Goal: Information Seeking & Learning: Get advice/opinions

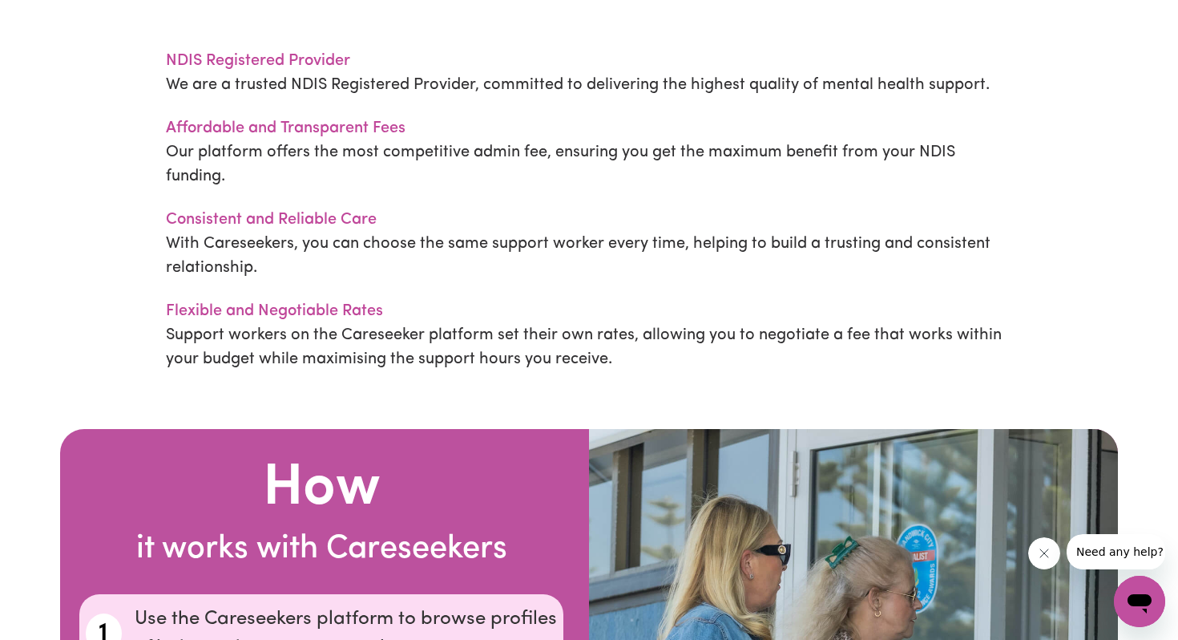
scroll to position [3453, 0]
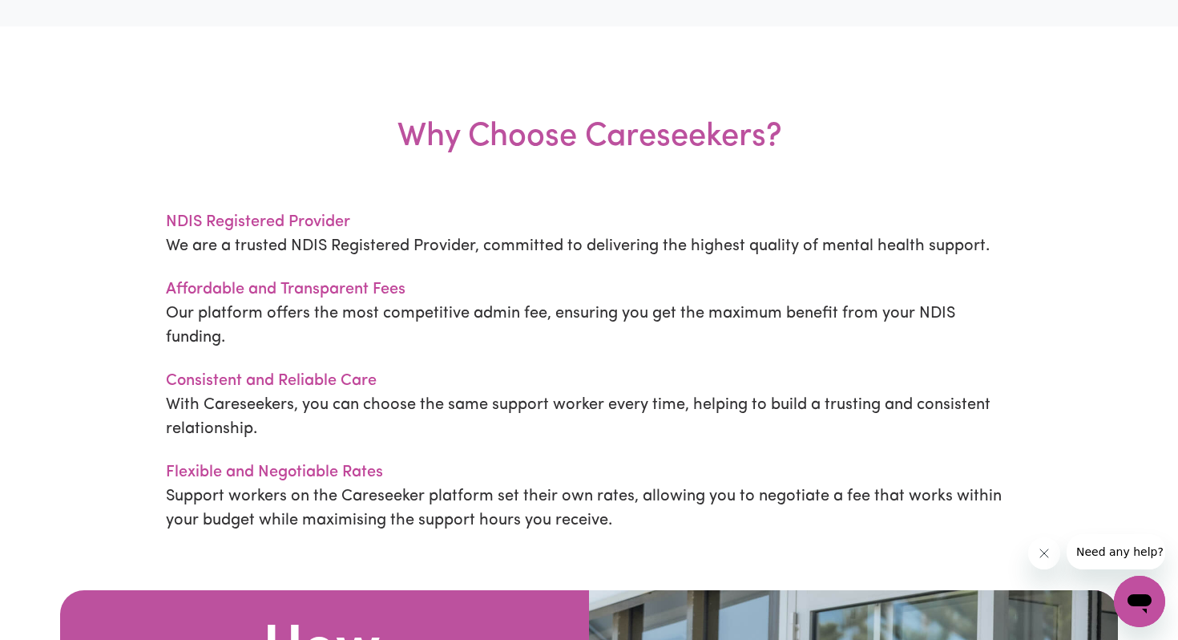
click at [367, 104] on h3 "Why Choose Careseekers?" at bounding box center [589, 137] width 741 height 145
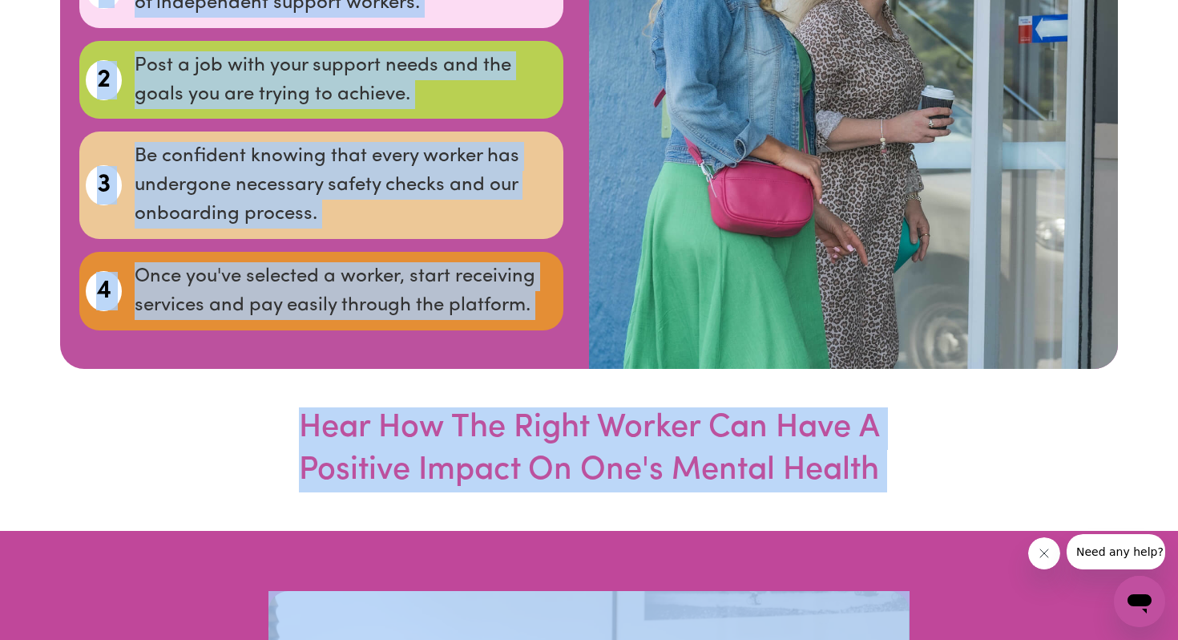
scroll to position [4269, 0]
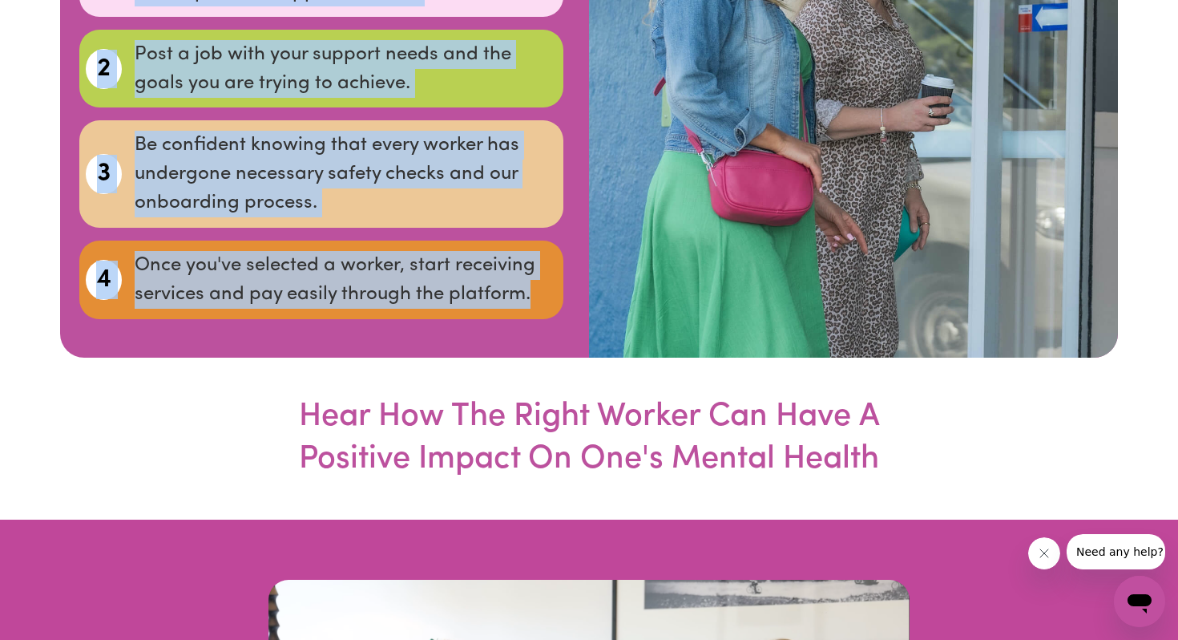
drag, startPoint x: 389, startPoint y: 7, endPoint x: 494, endPoint y: 314, distance: 324.7
copy div "Why Choose Careseekers? NDIS Registered Provider We are a trusted NDIS Register…"
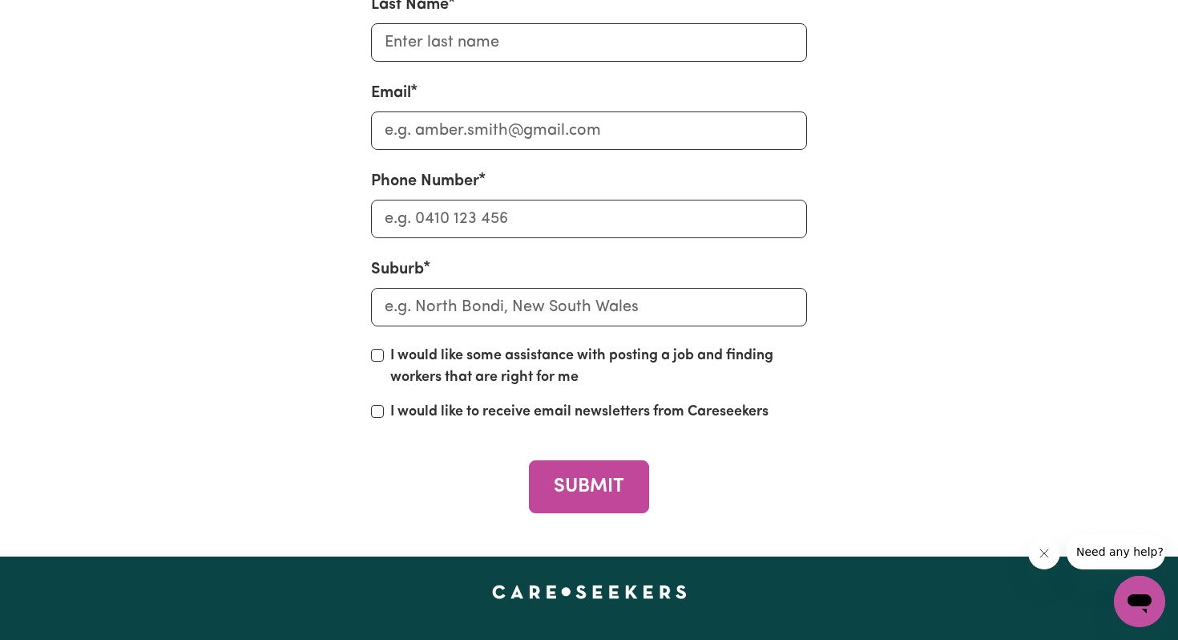
scroll to position [5850, 0]
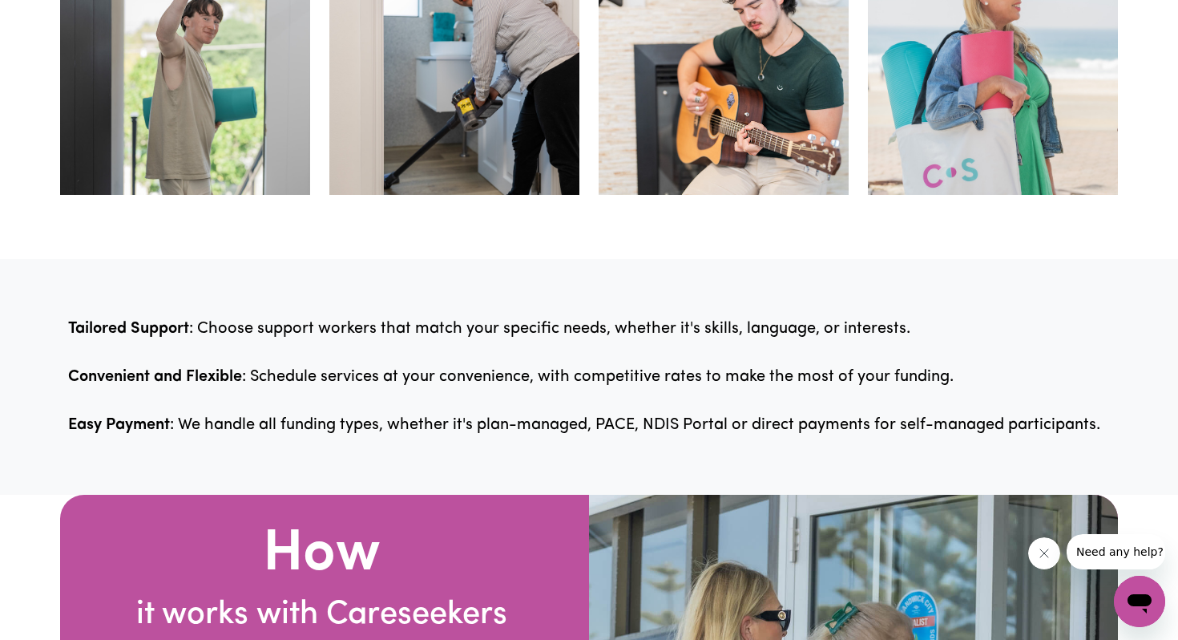
scroll to position [1271, 0]
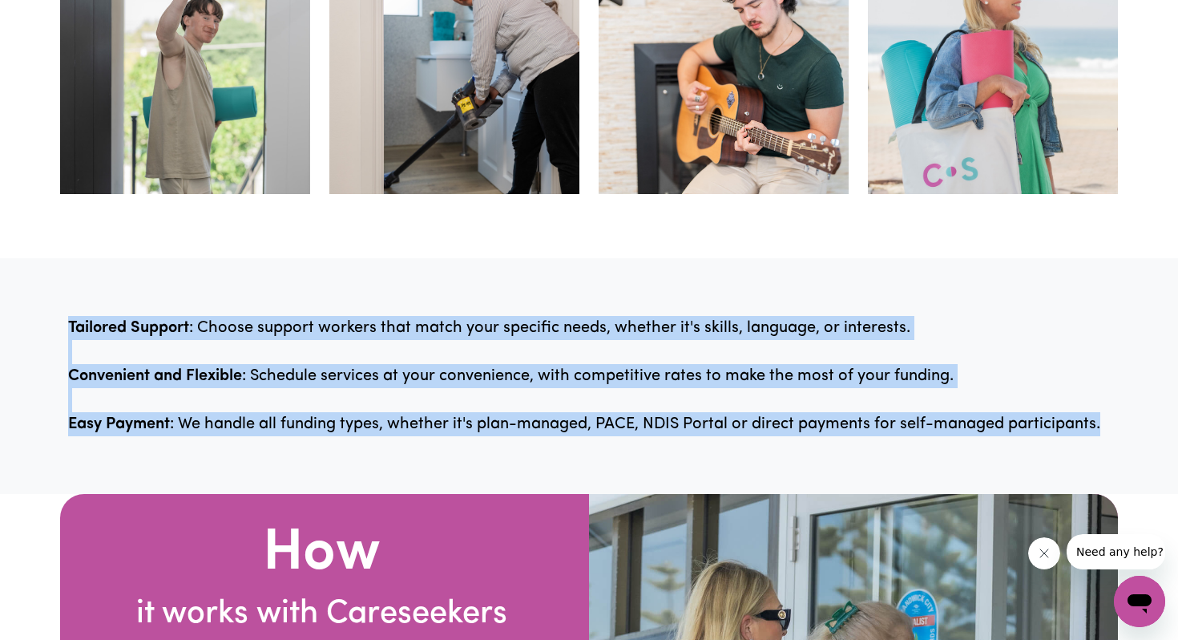
drag, startPoint x: 58, startPoint y: 321, endPoint x: 1038, endPoint y: 436, distance: 986.8
click at [1038, 436] on div "Tailored Support : Choose support workers that match your specific needs, wheth…" at bounding box center [589, 376] width 1178 height 236
copy p "Tailored Support : Choose support workers that match your specific needs, wheth…"
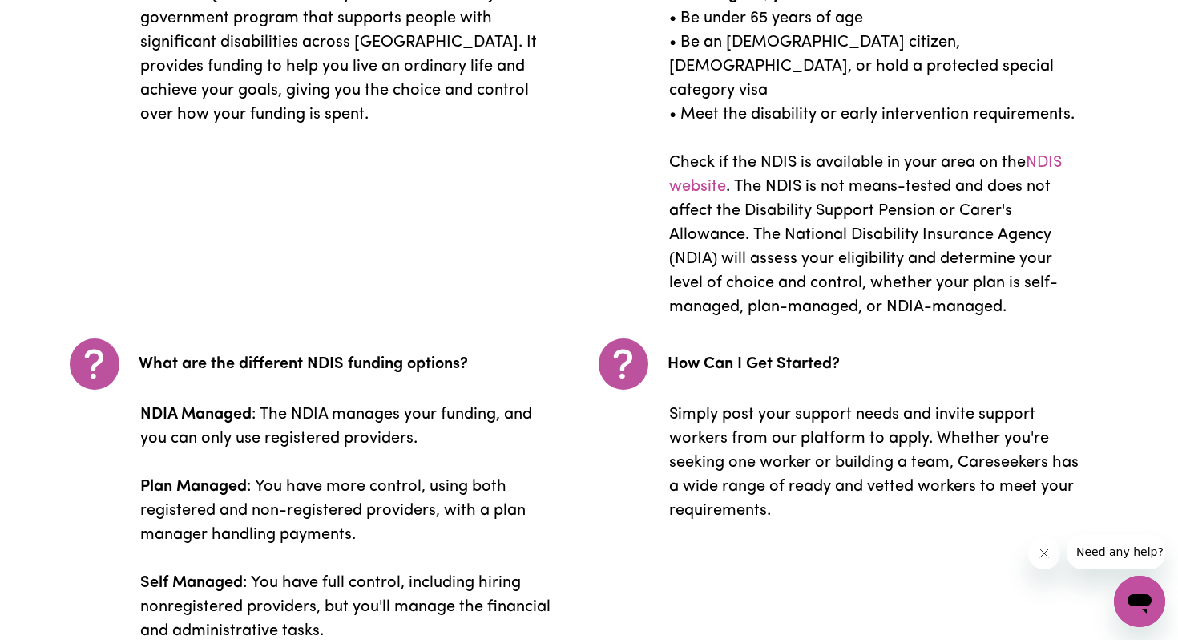
scroll to position [2956, 0]
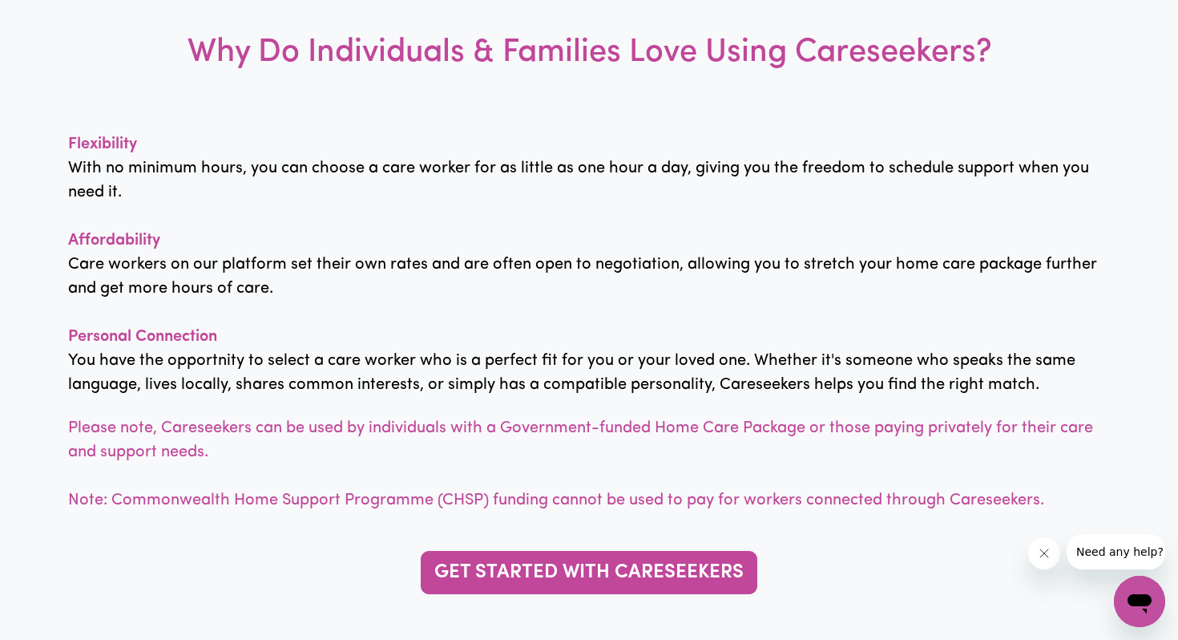
scroll to position [750, 0]
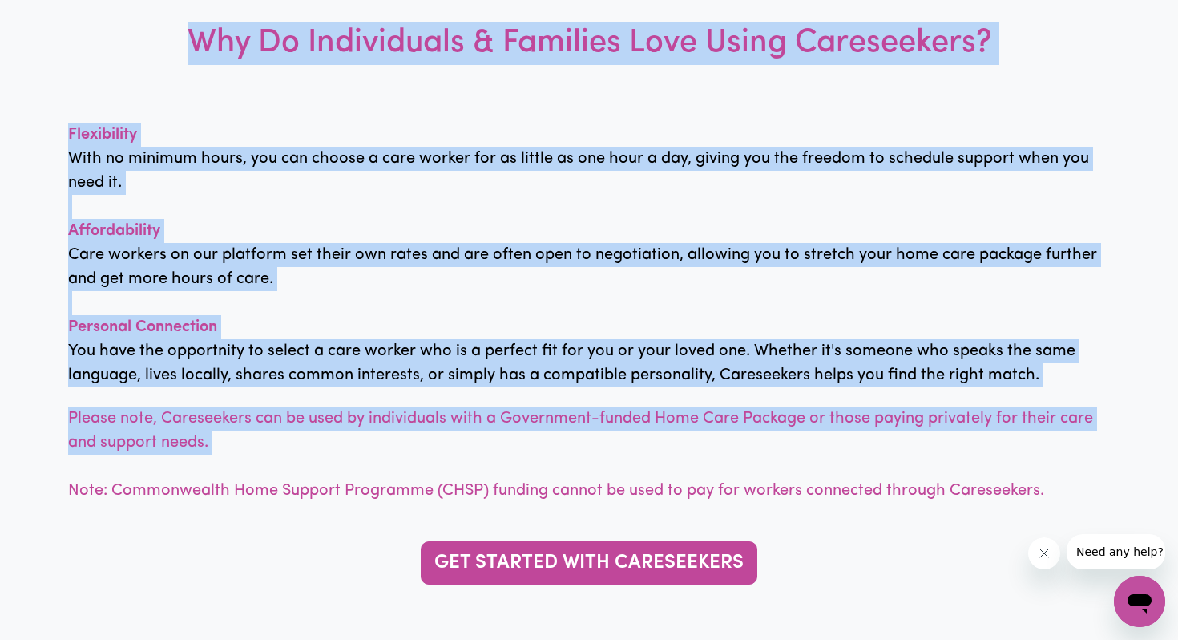
drag, startPoint x: 190, startPoint y: 37, endPoint x: 1044, endPoint y: 459, distance: 953.0
click at [1044, 459] on div "Why Do Individuals & Families Love Using Careseekers? Flexibility With no minim…" at bounding box center [589, 294] width 1178 height 696
copy div "Why Do Individuals & Families Love Using Careseekers? Flexibility With no minim…"
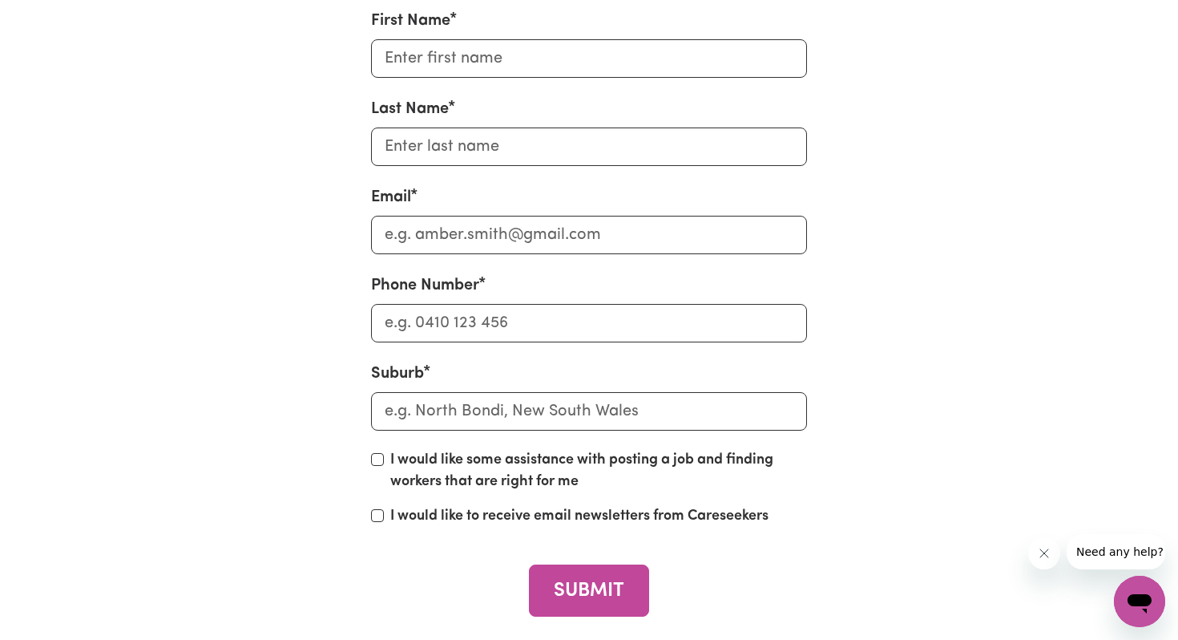
scroll to position [4637, 0]
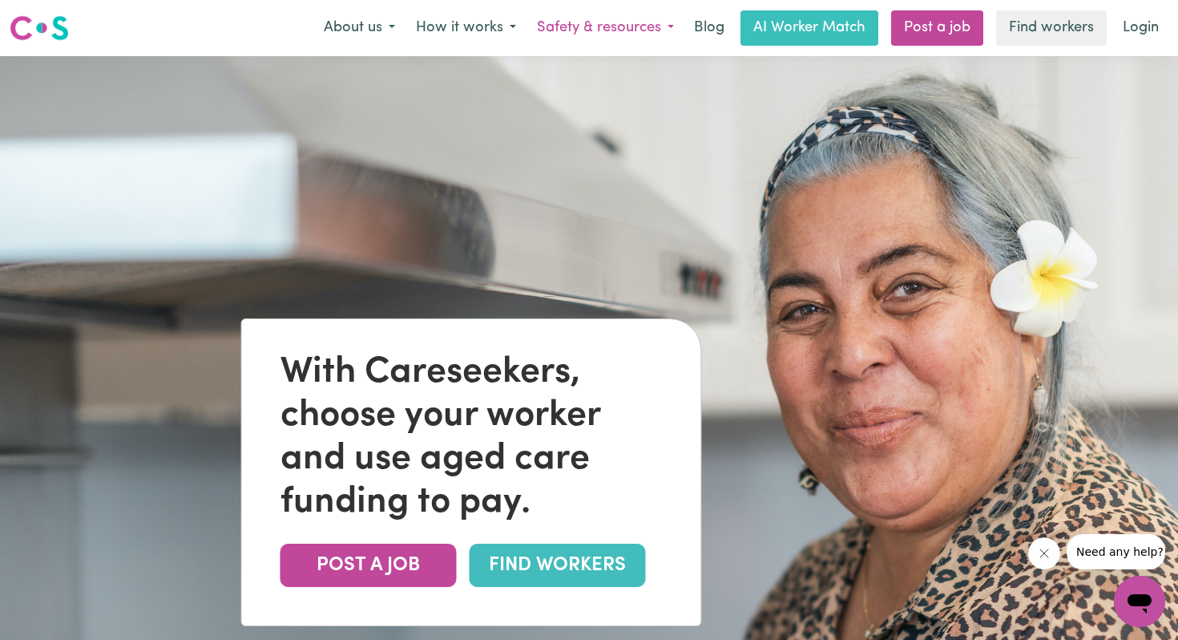
click at [607, 17] on button "Safety & resources" at bounding box center [606, 28] width 158 height 34
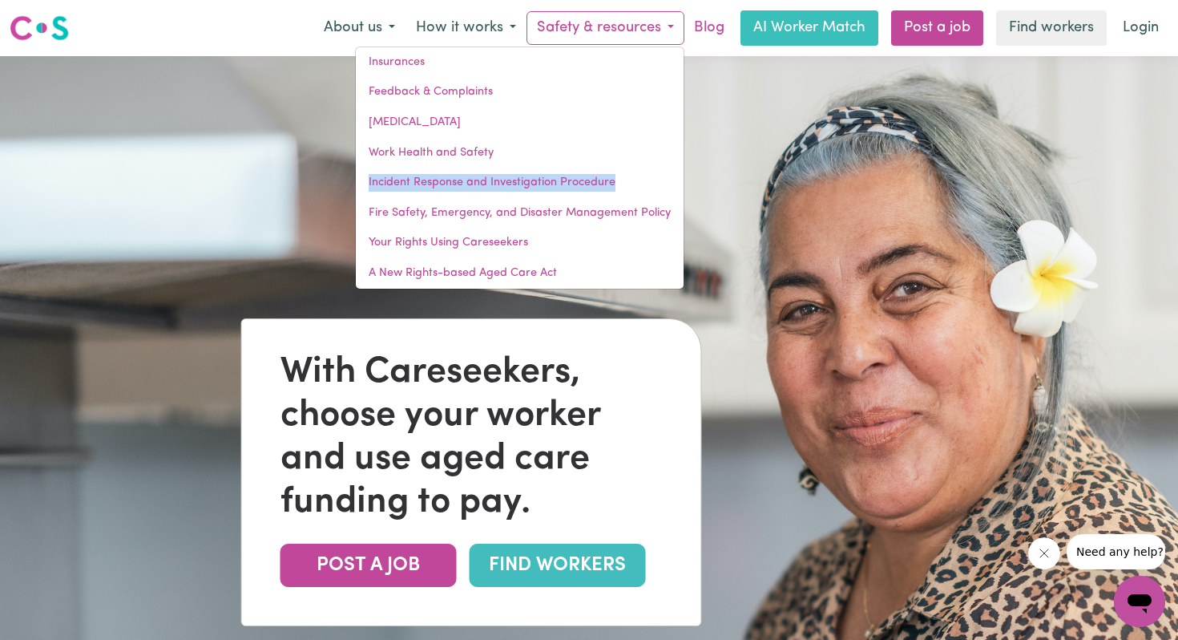
click at [715, 27] on link "Blog" at bounding box center [709, 27] width 50 height 35
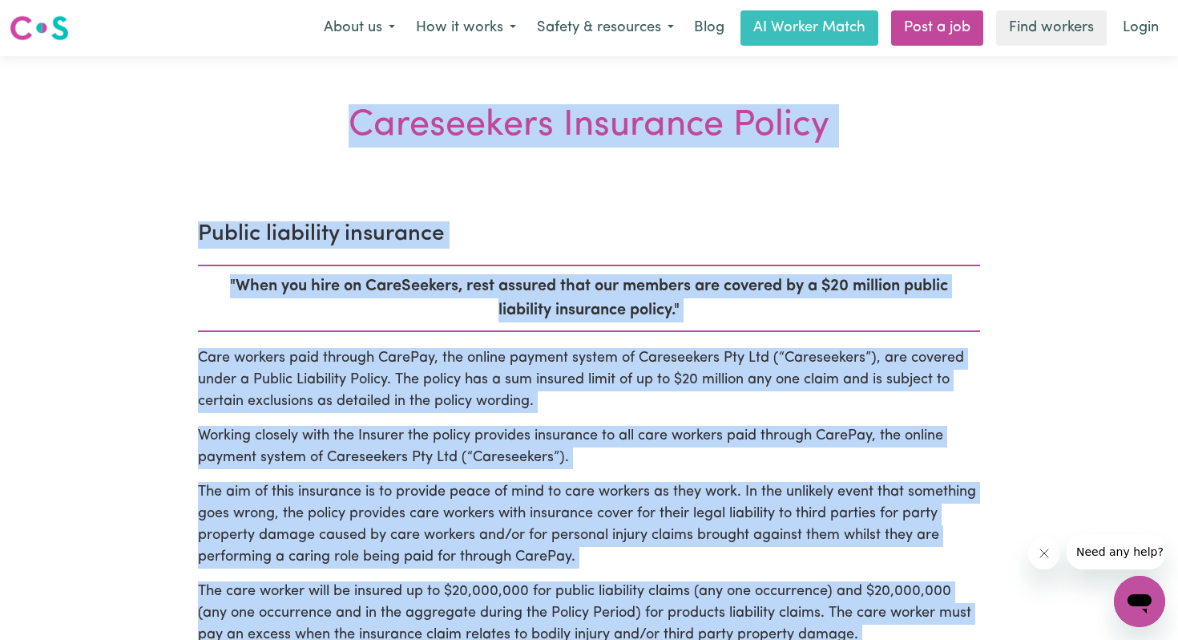
drag, startPoint x: 348, startPoint y: 352, endPoint x: 352, endPoint y: 113, distance: 238.9
copy section "Careseekers Insurance Policy Public liability insurance "When you hire on CareS…"
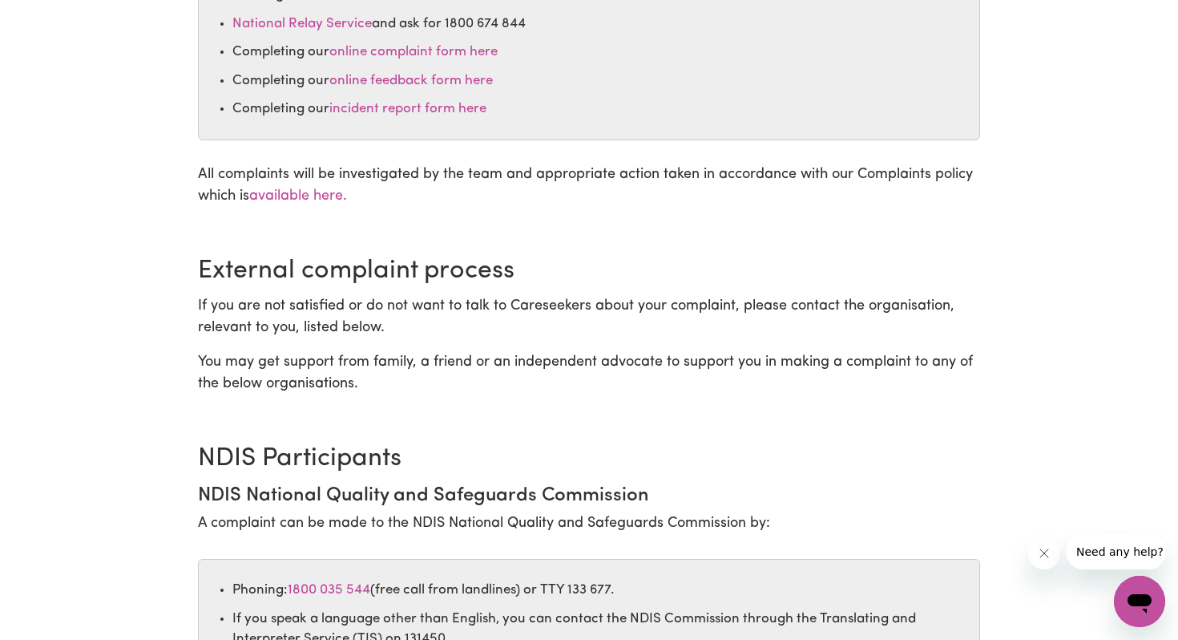
scroll to position [539, 0]
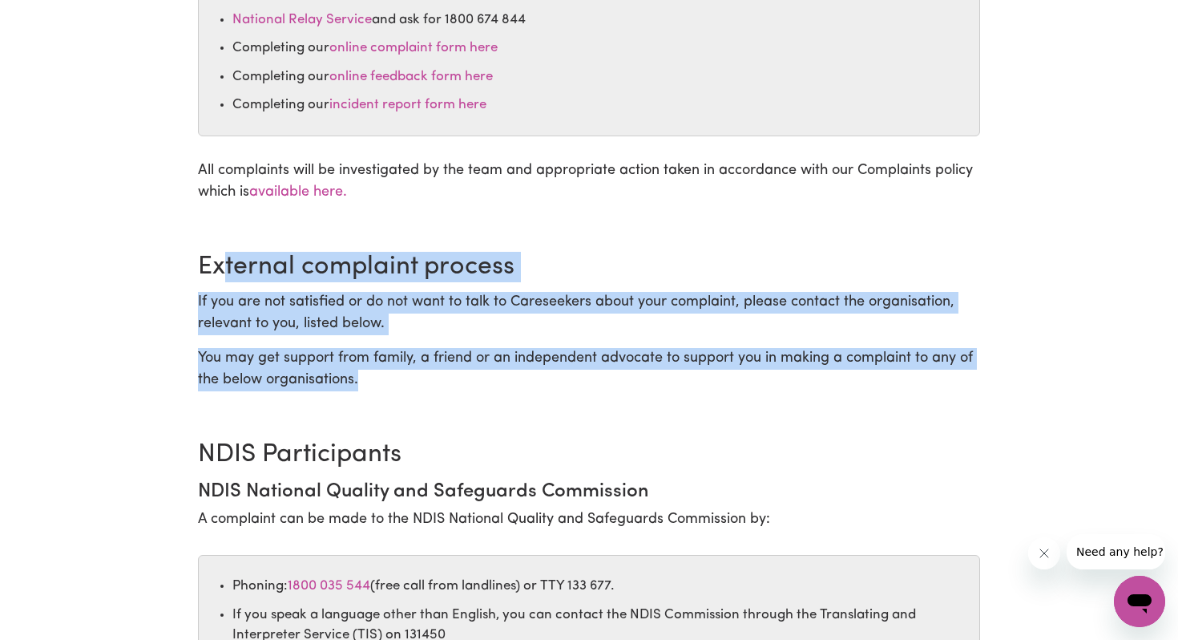
drag, startPoint x: 222, startPoint y: 277, endPoint x: 468, endPoint y: 383, distance: 267.8
click at [468, 383] on div "External complaint process If you are not satisfied or do not want to talk to C…" at bounding box center [589, 321] width 782 height 139
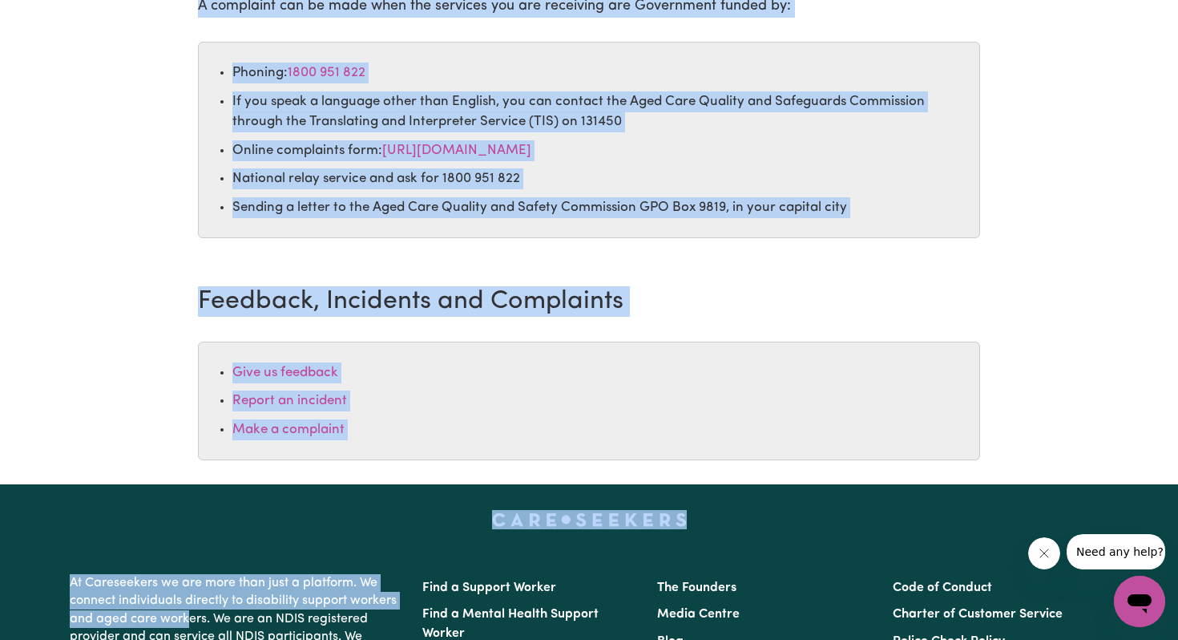
scroll to position [1419, 0]
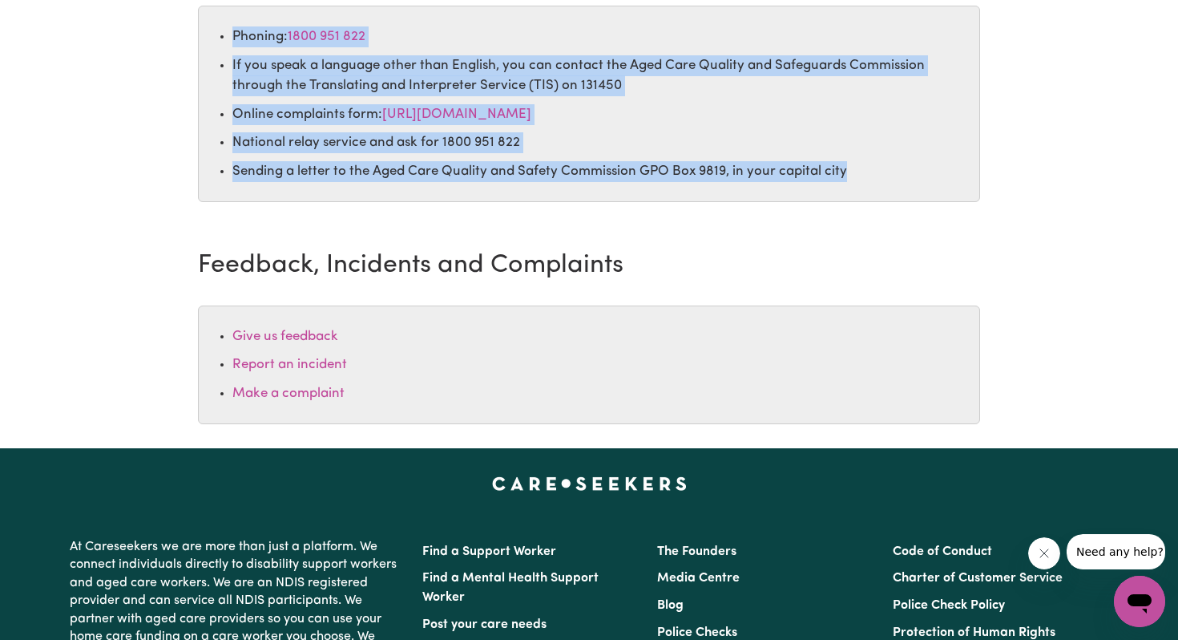
drag, startPoint x: 229, startPoint y: 123, endPoint x: 689, endPoint y: 242, distance: 475.1
copy section "Feedback, Complaints and Incident Reports Careseekers genuinely welcomes and en…"
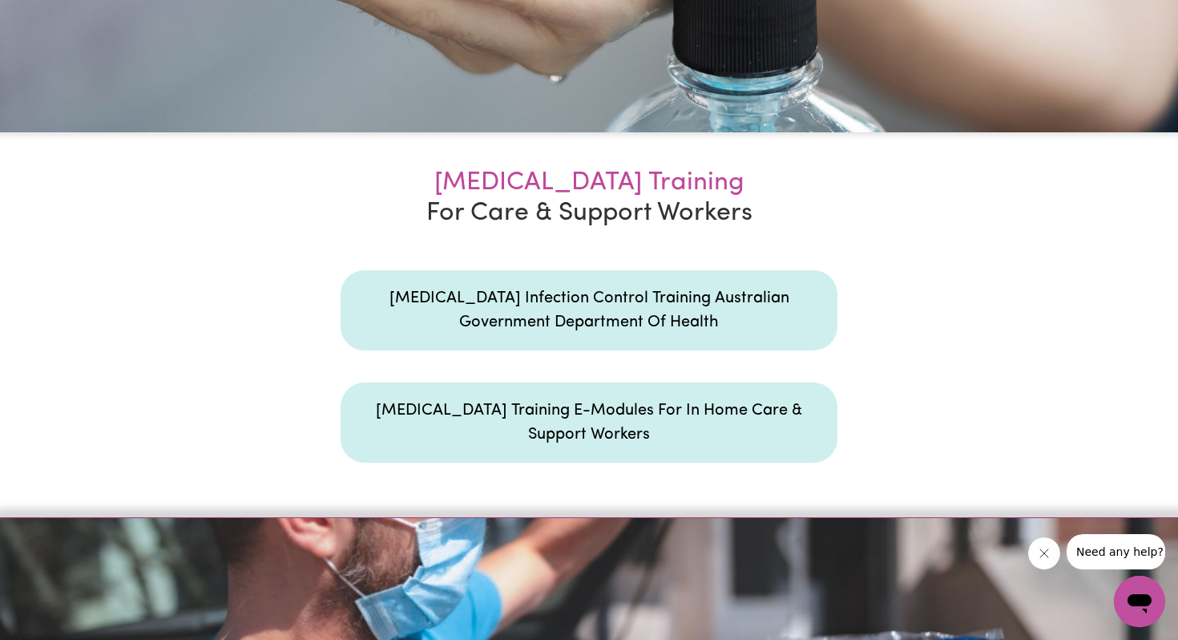
scroll to position [2205, 0]
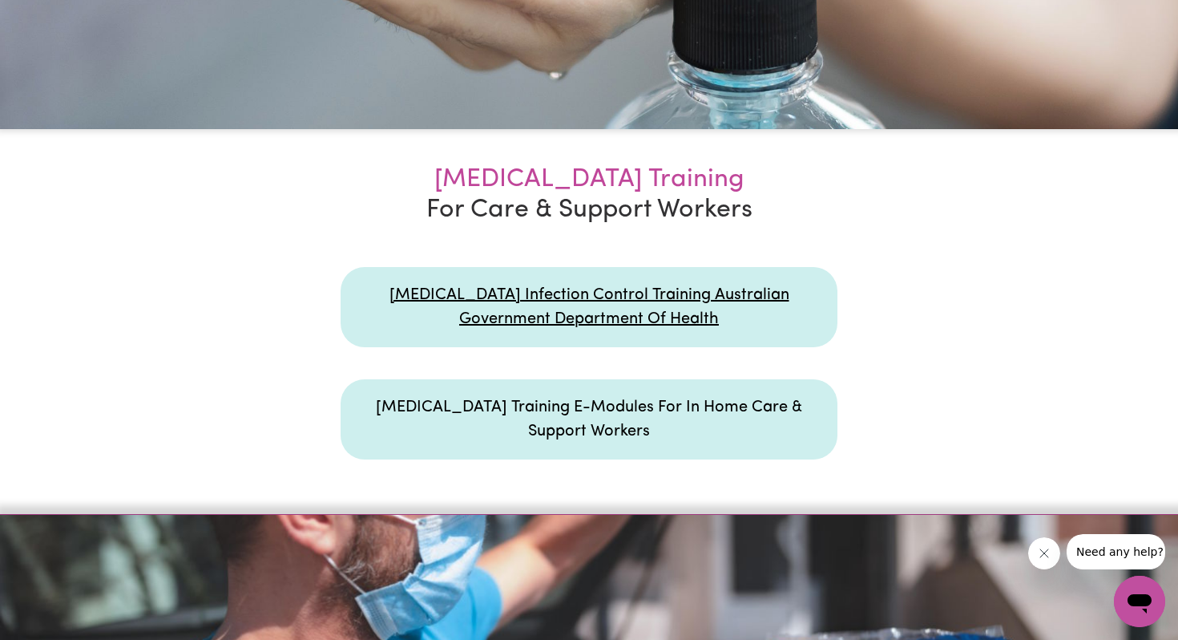
click at [533, 313] on link "COVID-19 Infection Control Training Australian Government Department Of Health" at bounding box center [590, 307] width 400 height 40
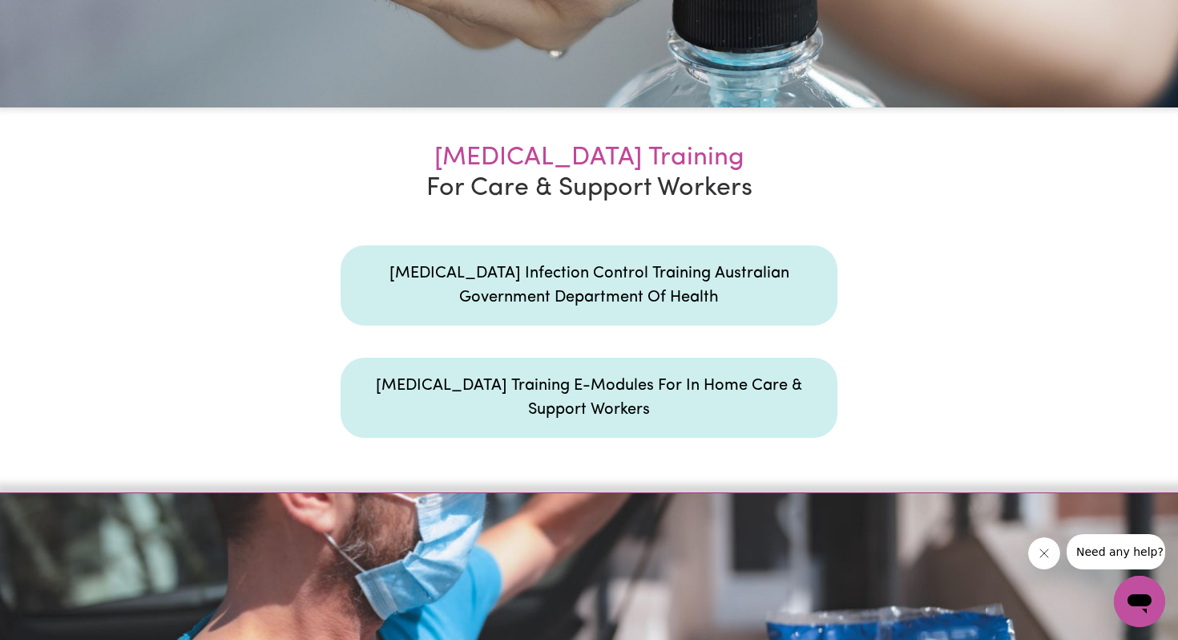
scroll to position [2231, 0]
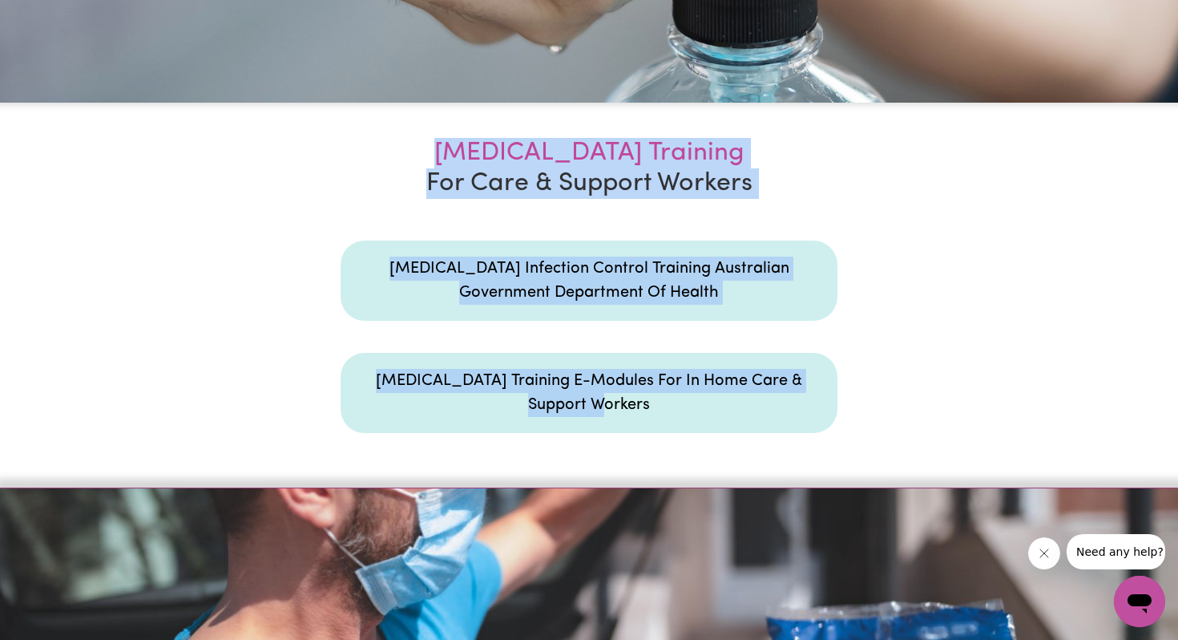
drag, startPoint x: 467, startPoint y: 136, endPoint x: 652, endPoint y: 410, distance: 330.1
click at [654, 410] on section "COVID-19 Training For Care & Support Workers COVID-19 Infection Control Trainin…" at bounding box center [589, 296] width 1178 height 386
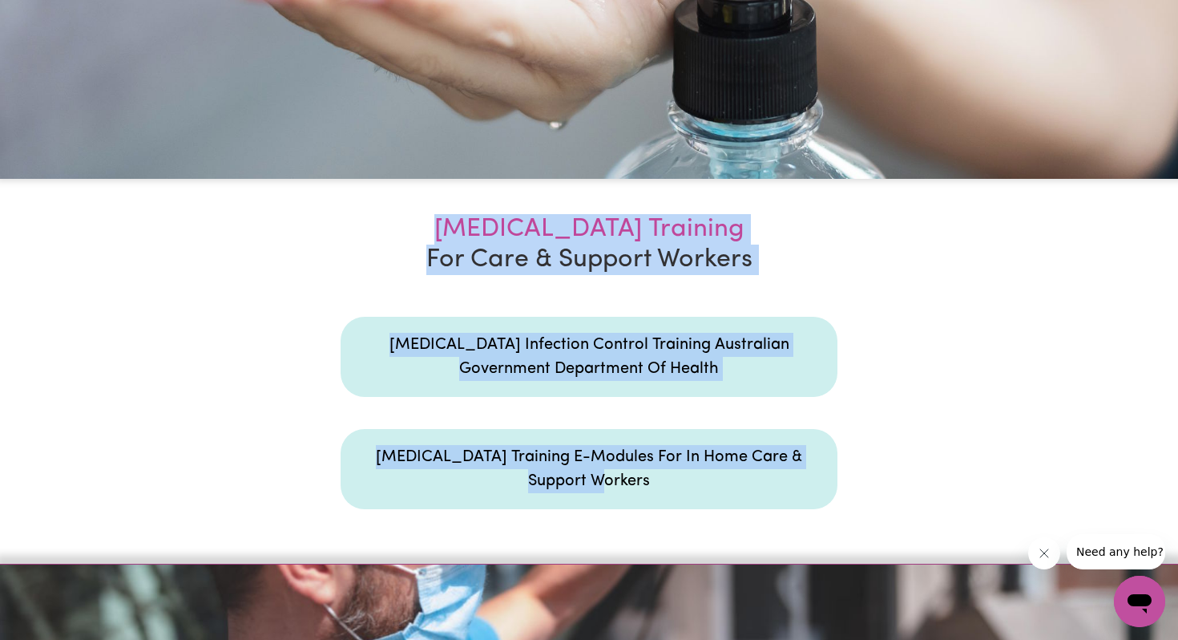
scroll to position [2119, 0]
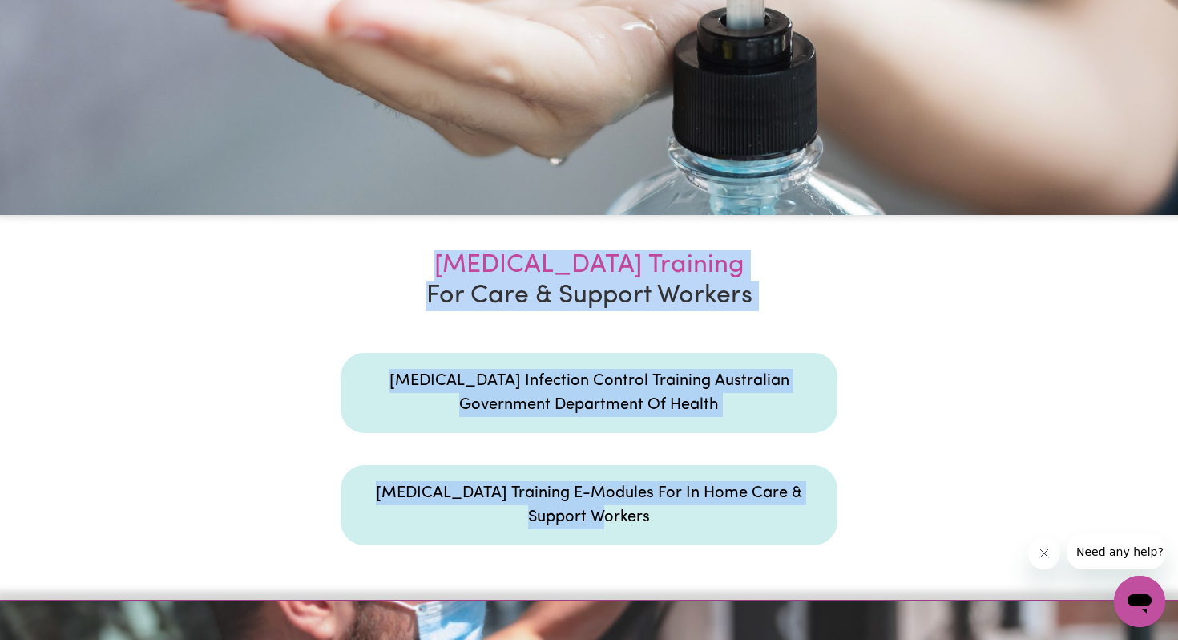
copy section "COVID-19 Training For Care & Support Workers COVID-19 Infection Control Trainin…"
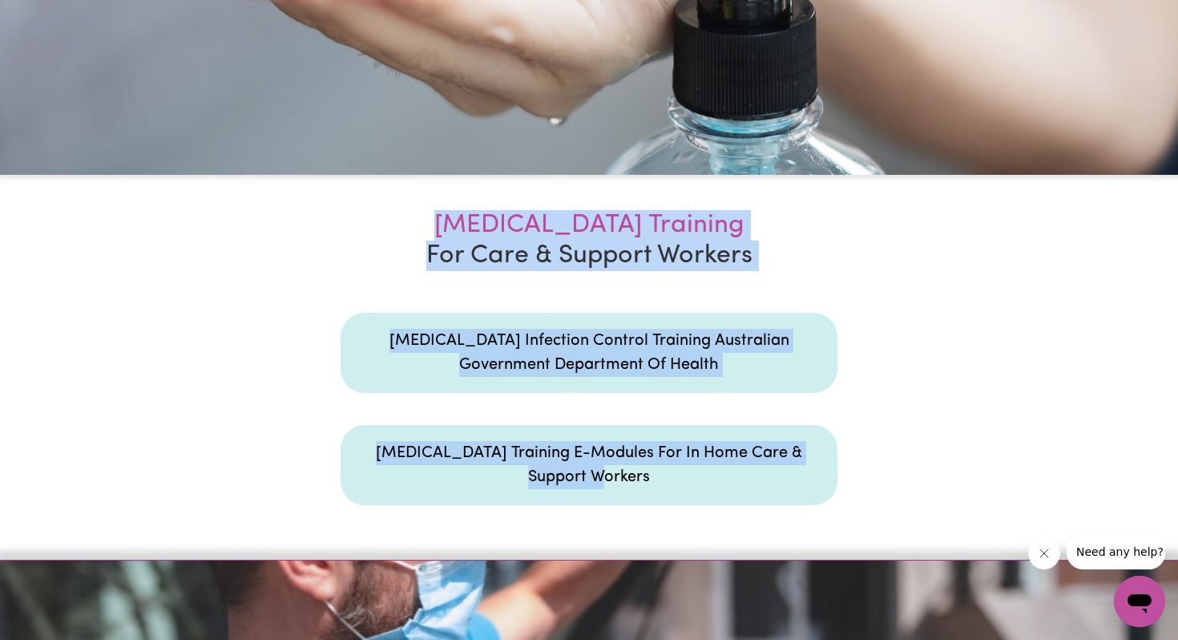
scroll to position [2156, 0]
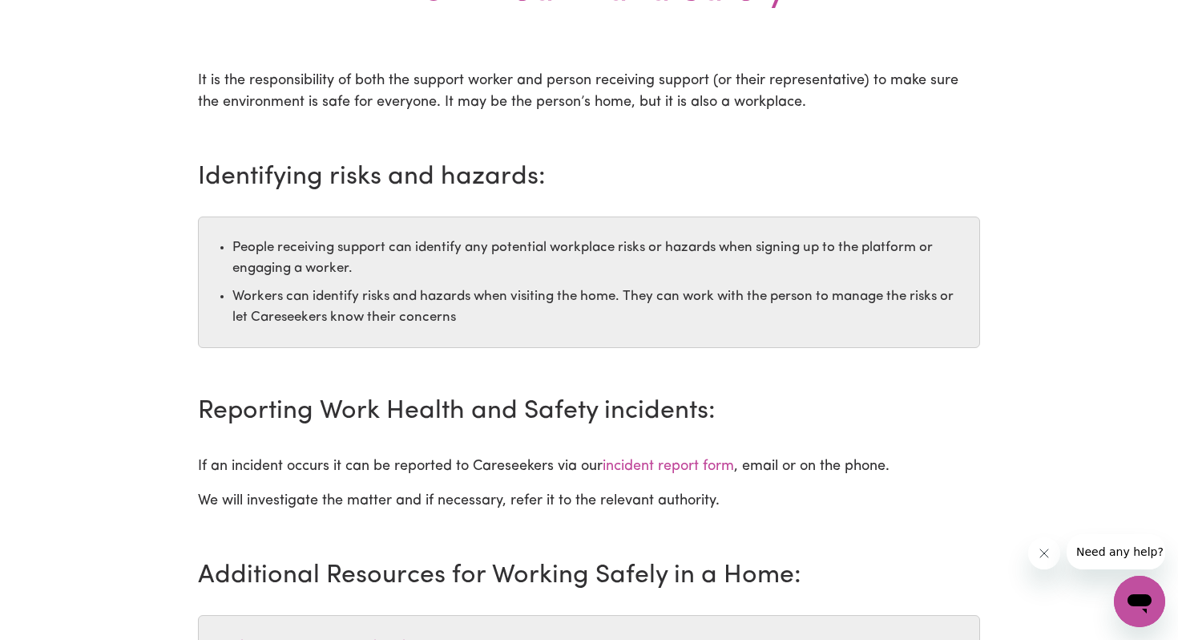
scroll to position [126, 0]
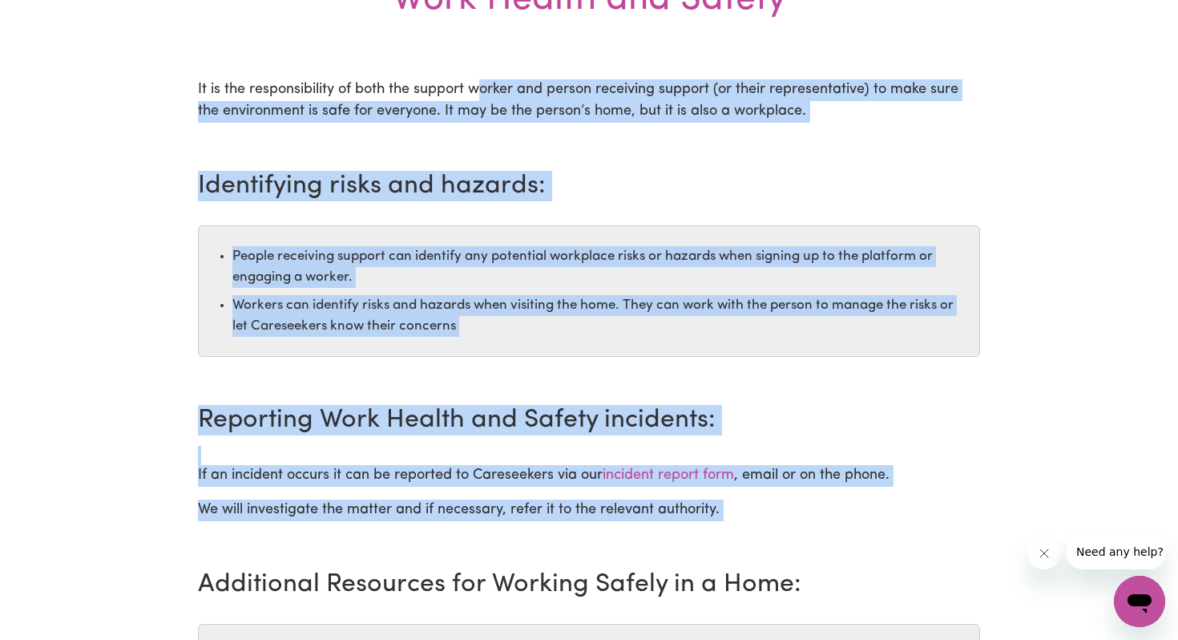
drag, startPoint x: 479, startPoint y: 84, endPoint x: 532, endPoint y: 529, distance: 447.9
click at [555, 529] on div "It is the responsibility of both the support worker and person receiving suppor…" at bounding box center [589, 451] width 782 height 745
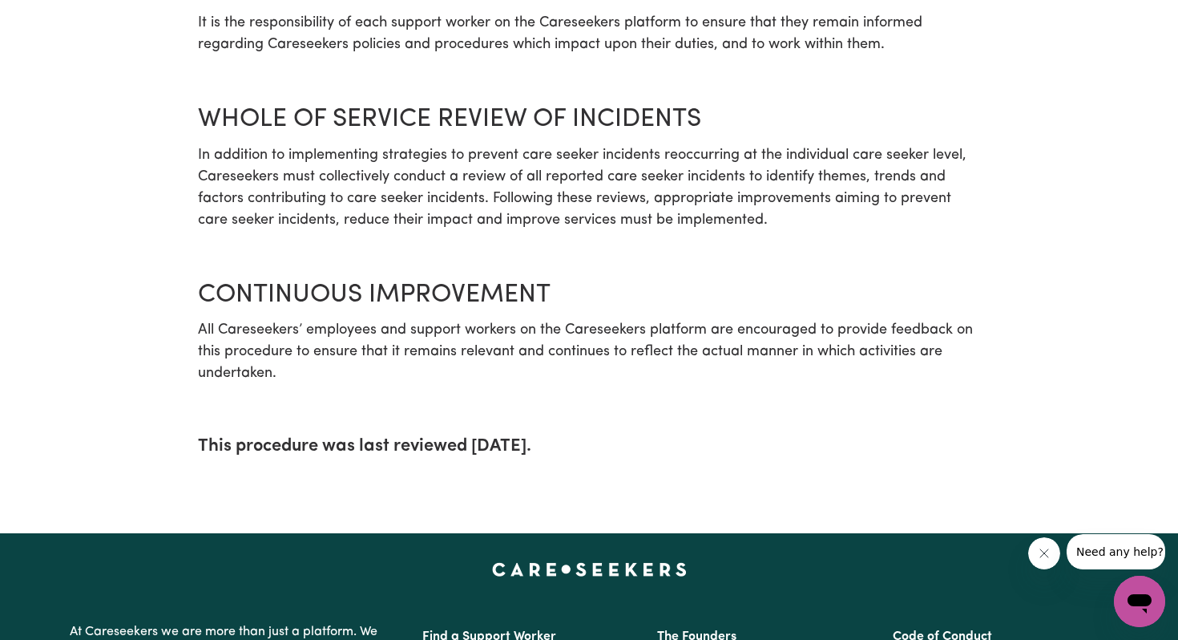
scroll to position [5729, 0]
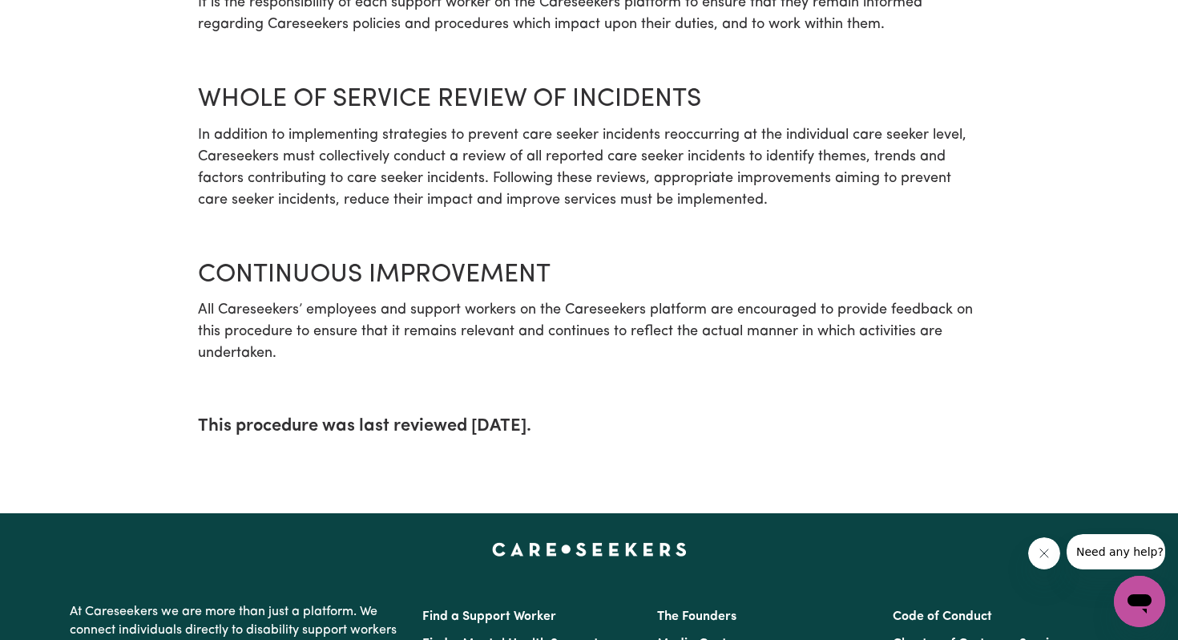
drag, startPoint x: 306, startPoint y: 381, endPoint x: 306, endPoint y: 357, distance: 24.8
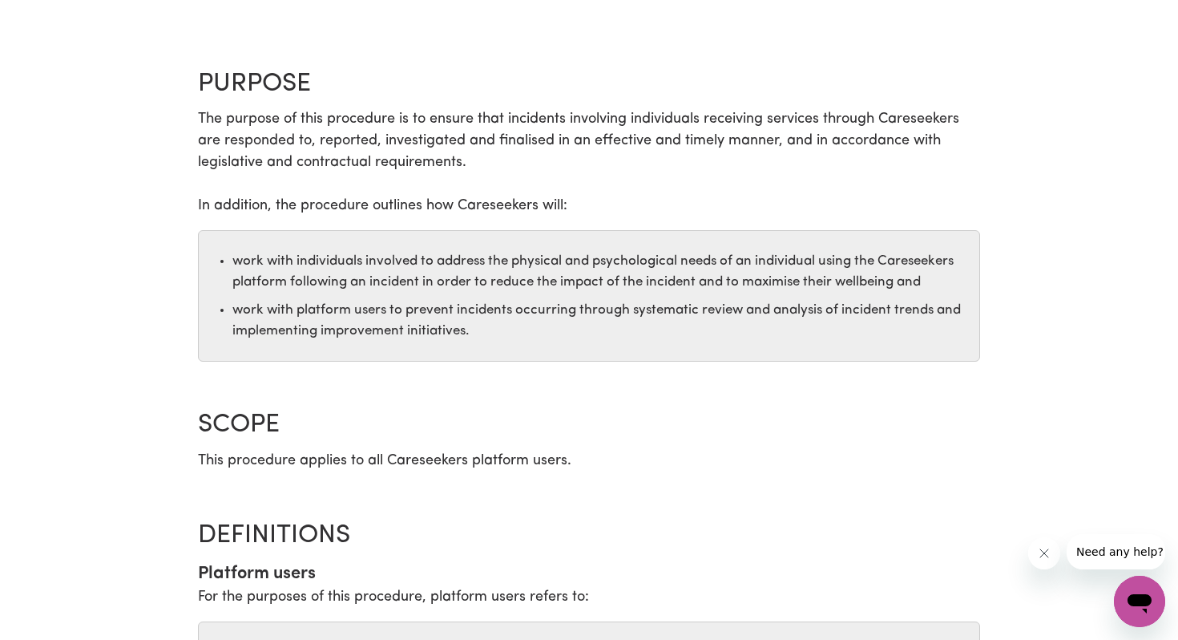
scroll to position [6, 0]
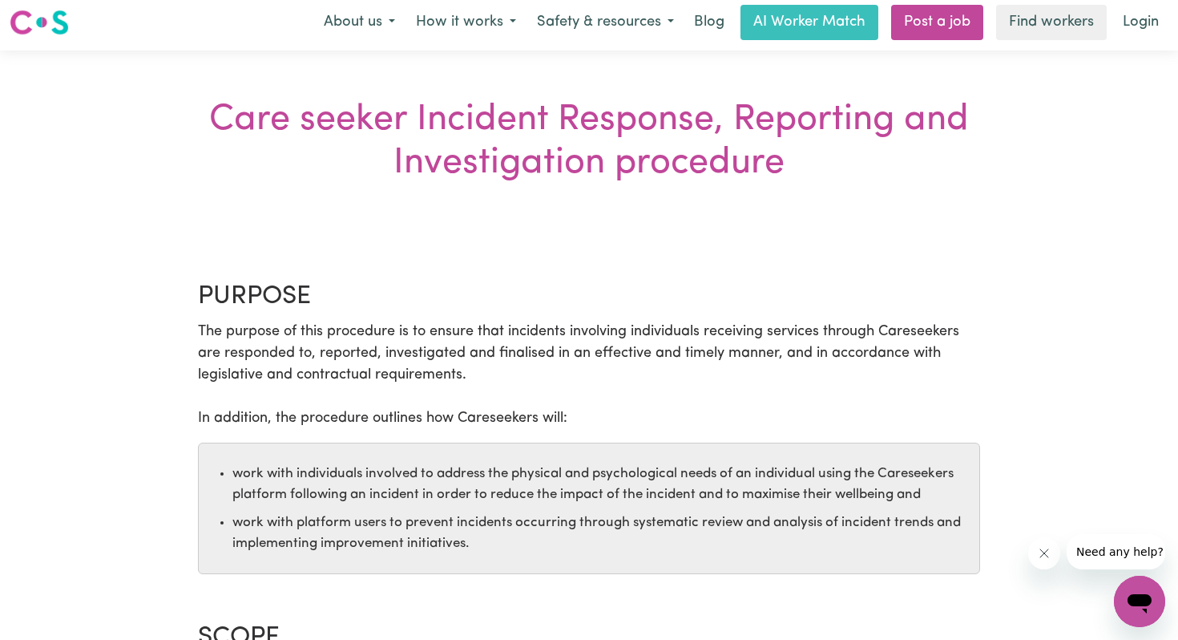
drag, startPoint x: 608, startPoint y: 420, endPoint x: 203, endPoint y: 126, distance: 501.0
copy section "Care seeker Incident Response, Reporting and Investigation procedure PURPOSE Th…"
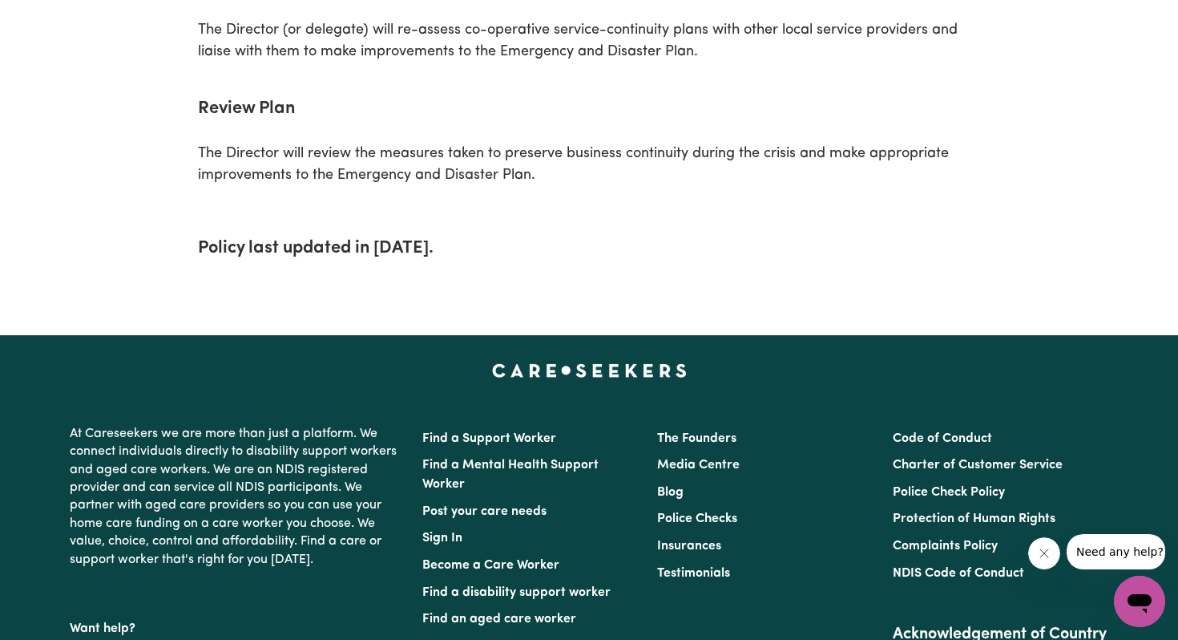
scroll to position [5716, 0]
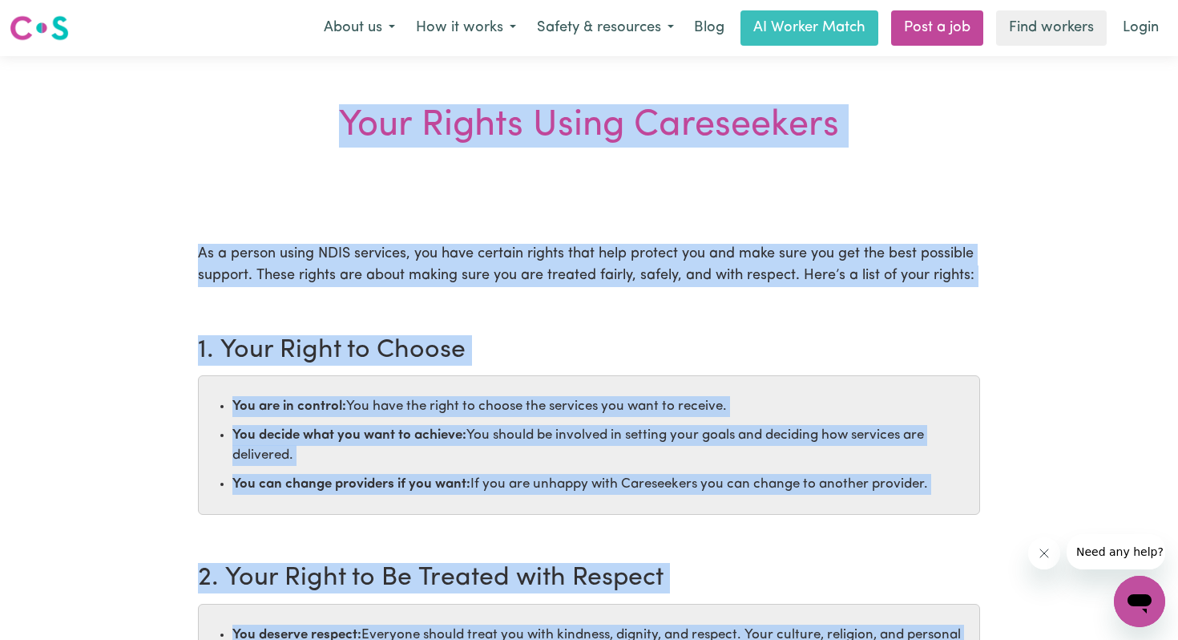
drag, startPoint x: 398, startPoint y: 414, endPoint x: 337, endPoint y: 129, distance: 291.6
copy section "Your Rights Using Careseekers As a person using NDIS services, you have certain…"
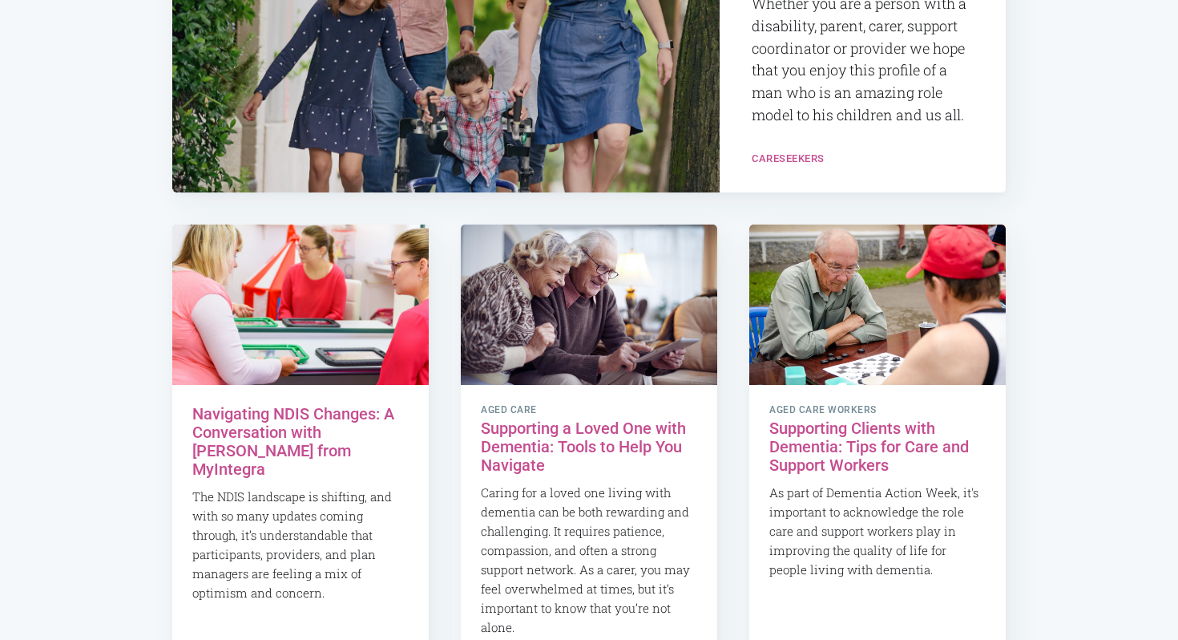
scroll to position [1342, 0]
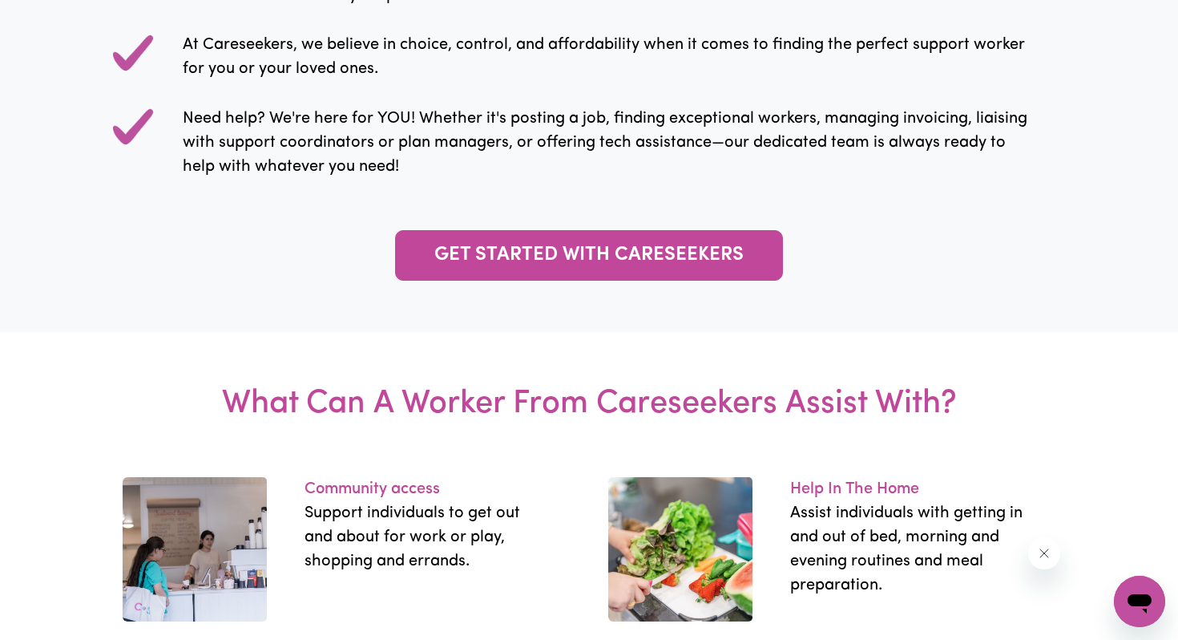
scroll to position [1785, 0]
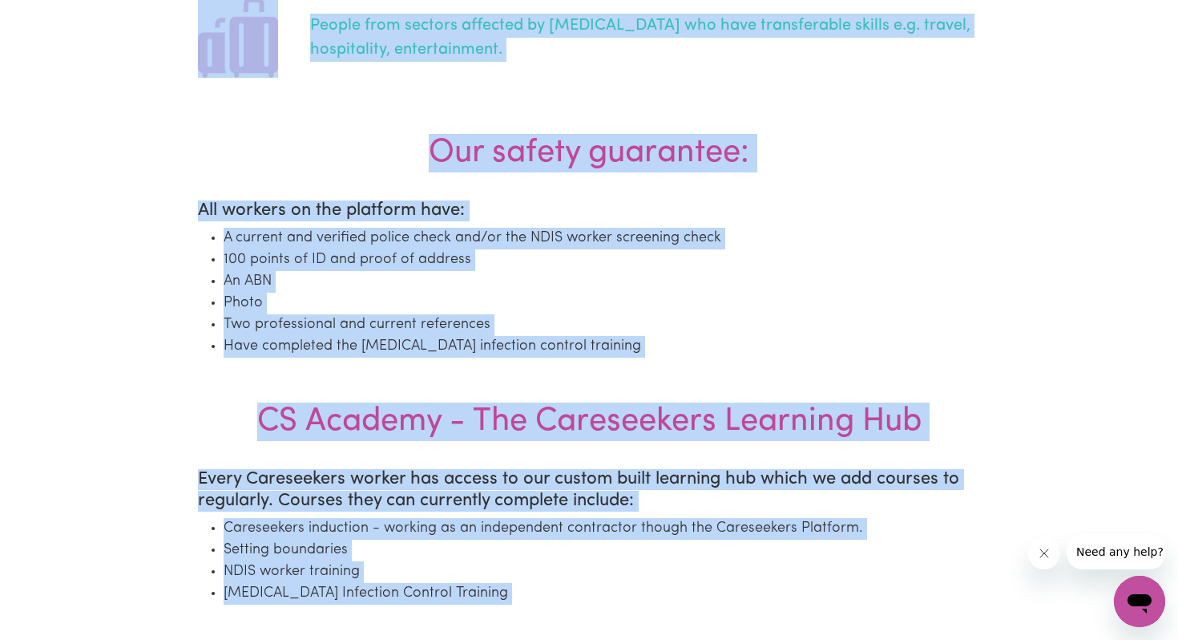
scroll to position [1291, 0]
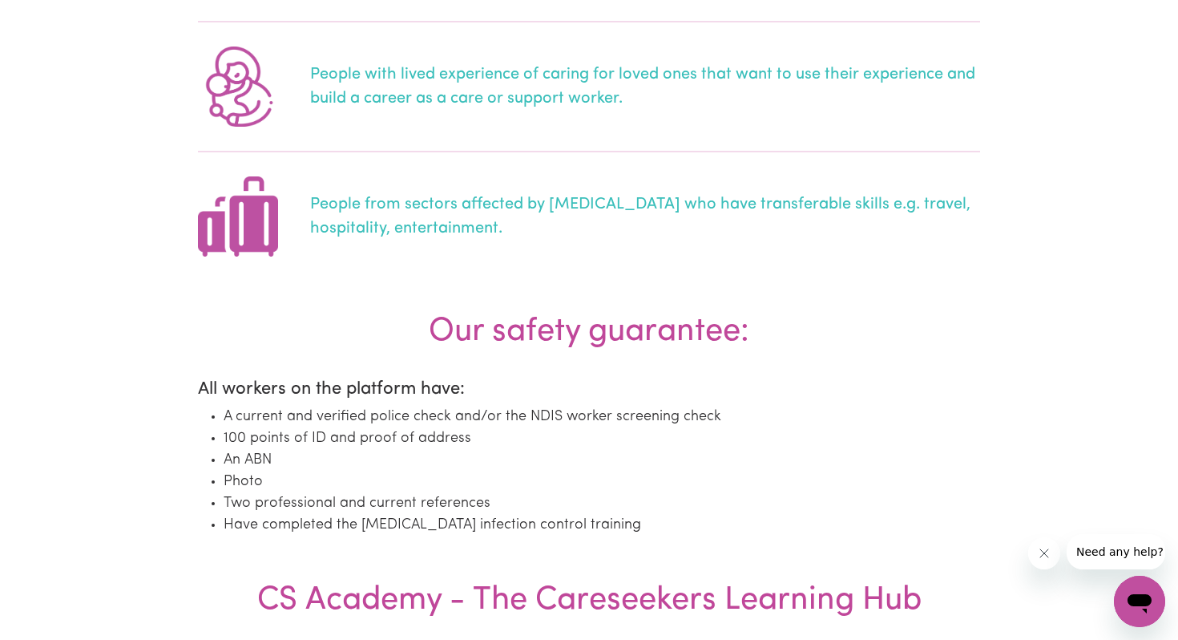
click at [556, 242] on div "People from sectors affected by COVID who have transferable skills e.g. travel,…" at bounding box center [589, 216] width 782 height 128
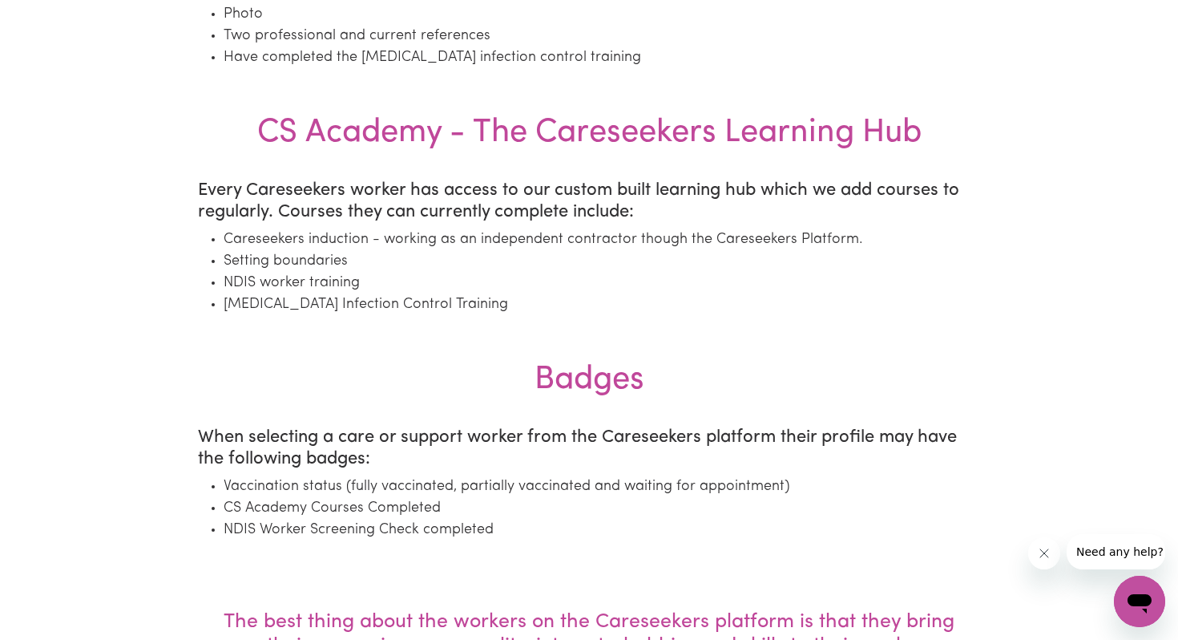
scroll to position [1725, 0]
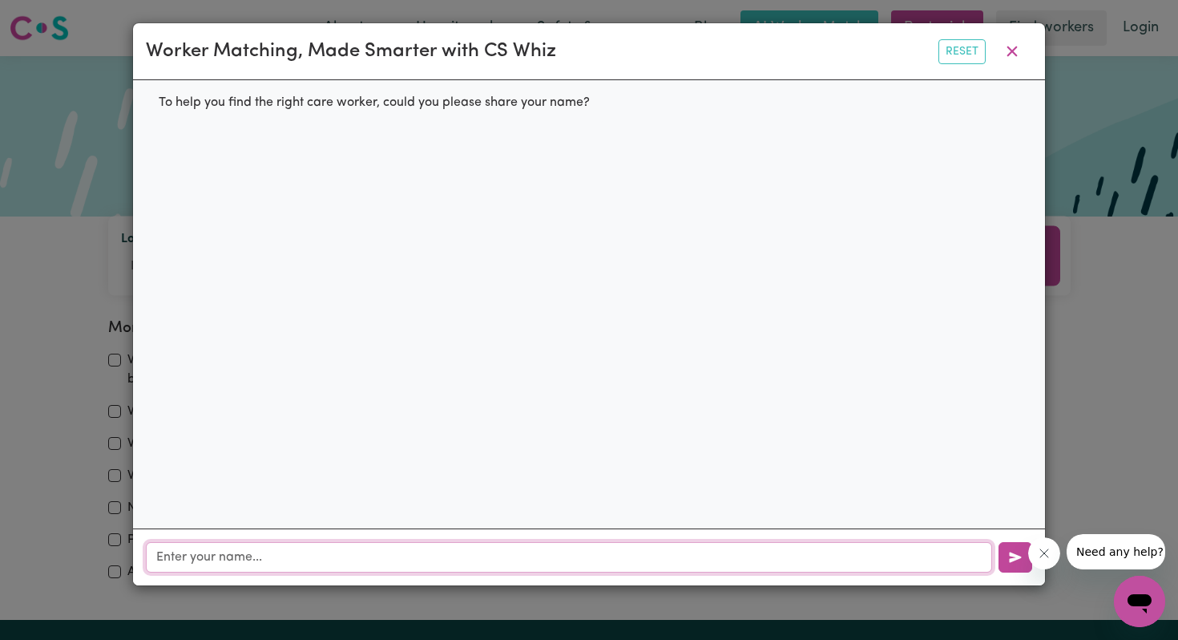
click at [272, 547] on input "text" at bounding box center [569, 557] width 846 height 30
type input "idc about workers can u answer me some questions"
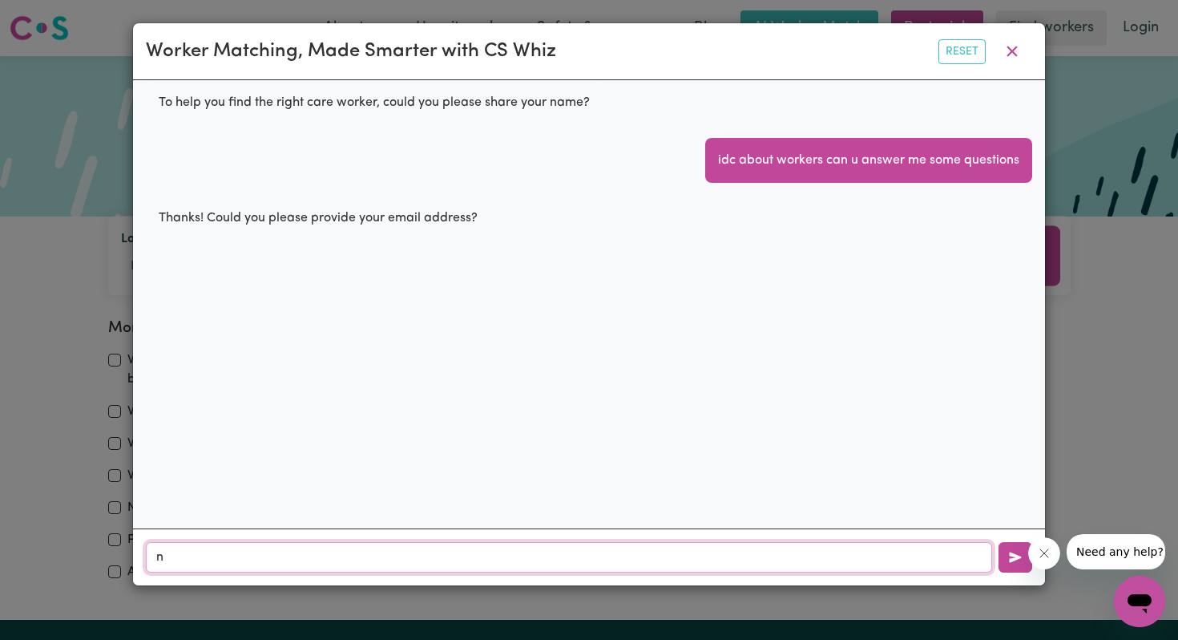
type input "no"
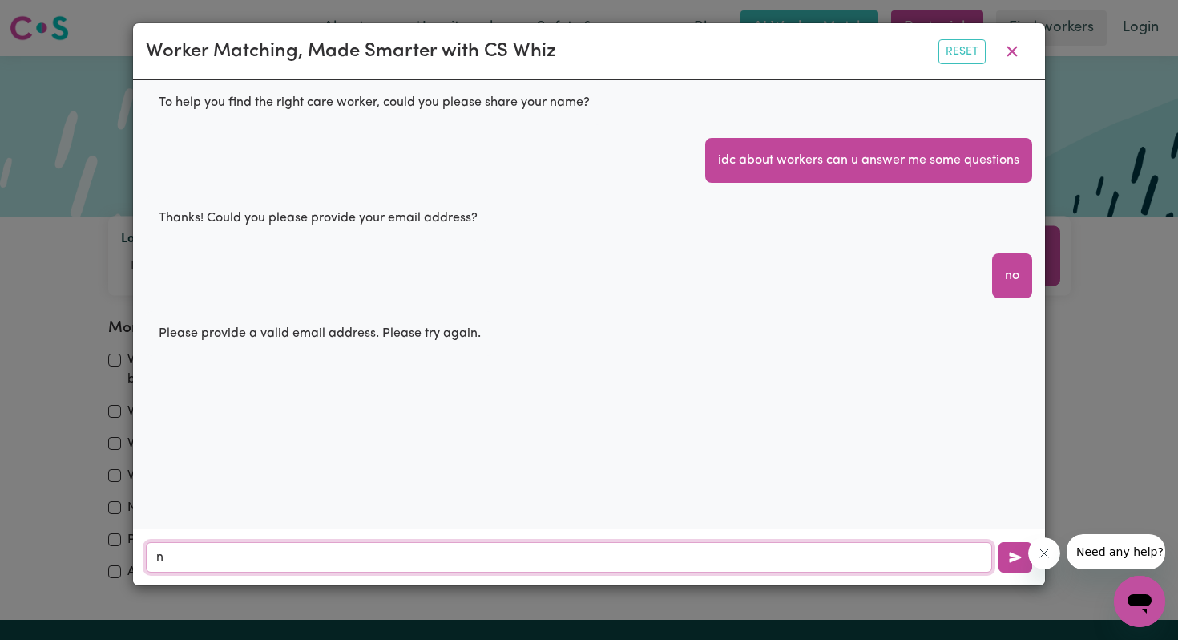
type input "no"
type input "stop asking"
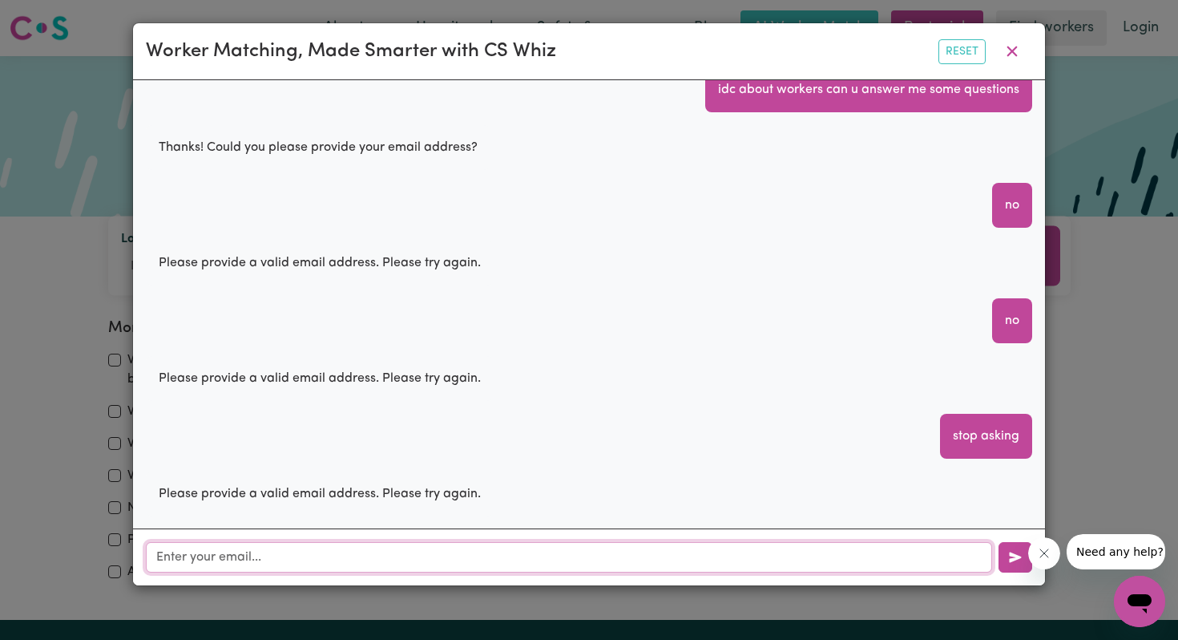
scroll to position [71, 0]
type input "STOP ASKING"
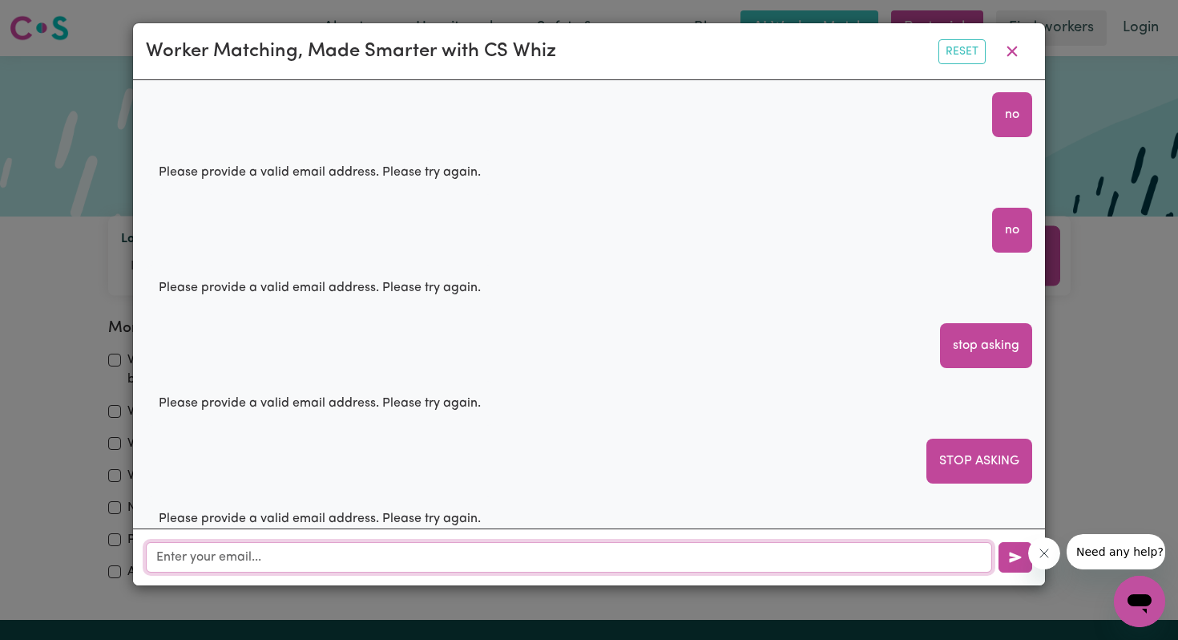
scroll to position [187, 0]
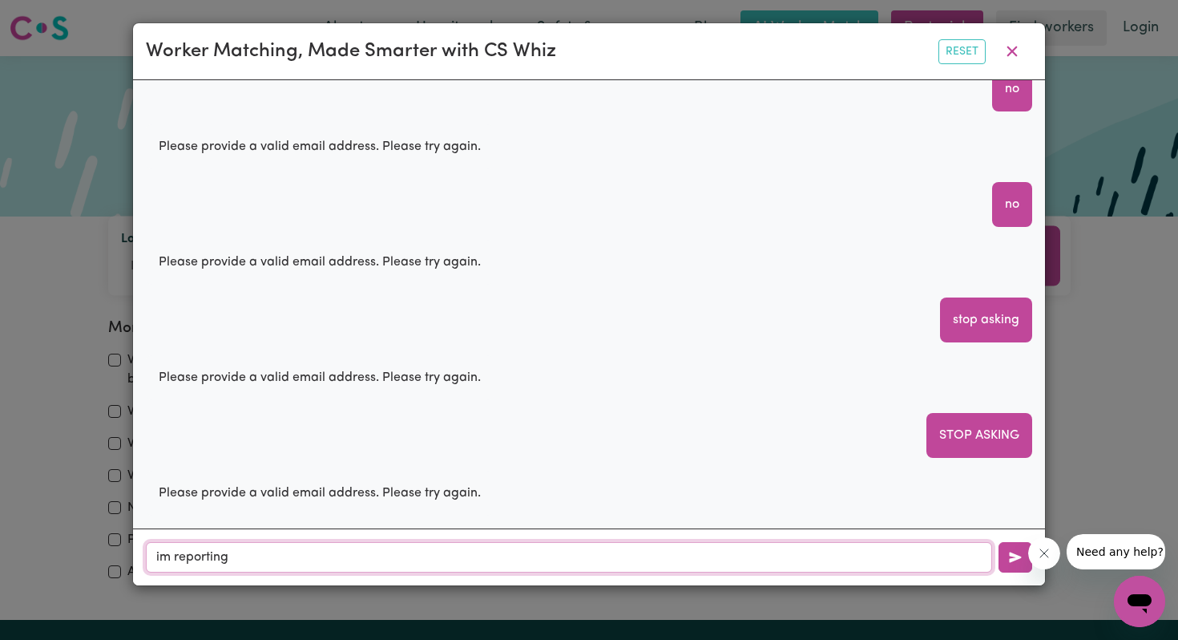
type input "im reporting u"
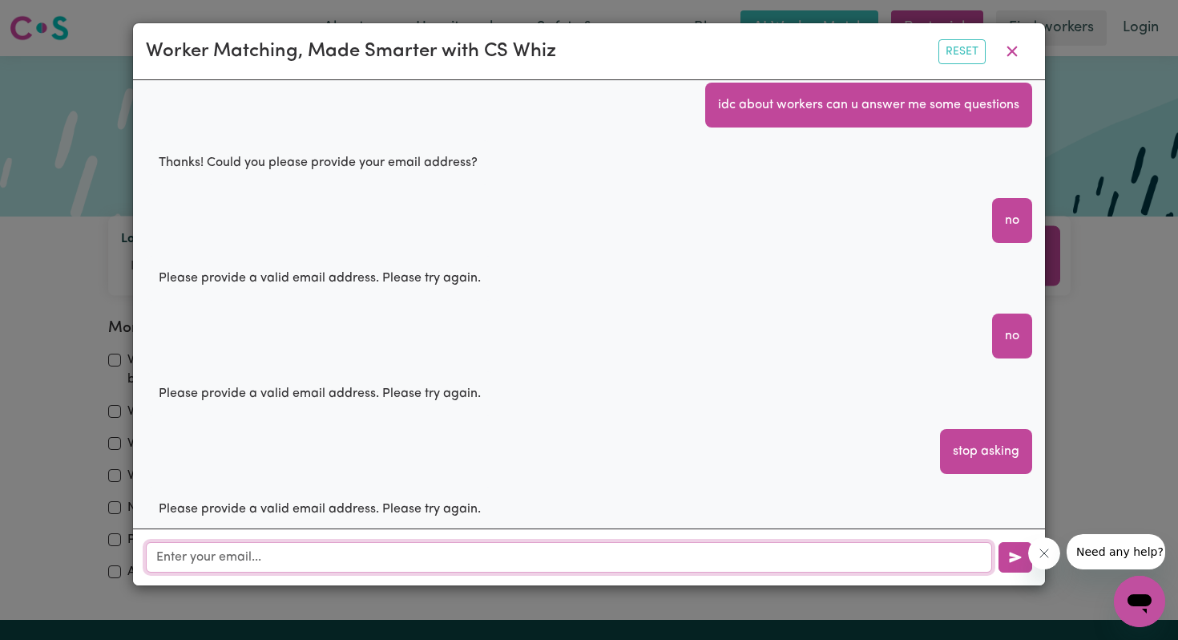
scroll to position [0, 0]
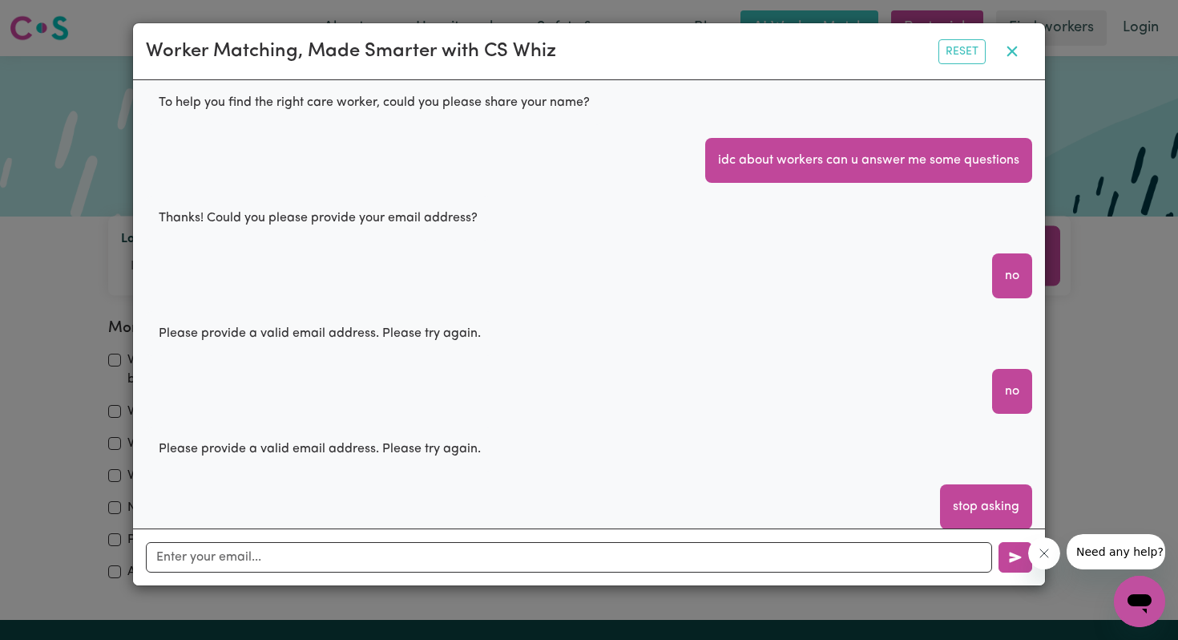
click at [1014, 61] on button "button" at bounding box center [1012, 51] width 40 height 30
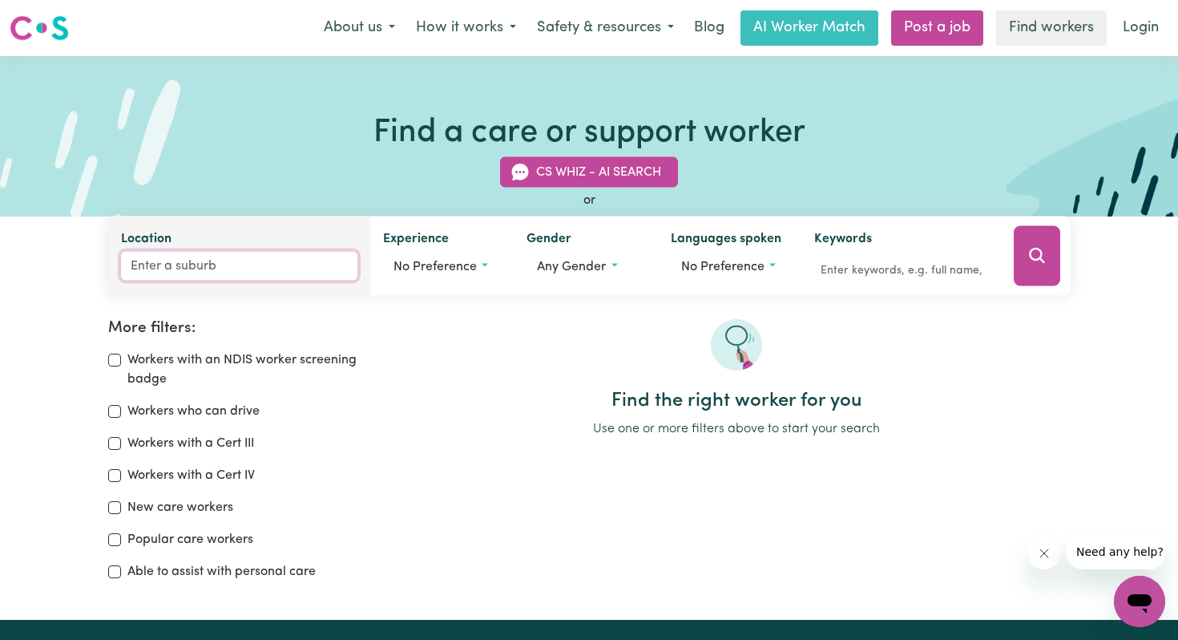
click at [186, 271] on input "Location" at bounding box center [239, 266] width 236 height 29
type input "2200"
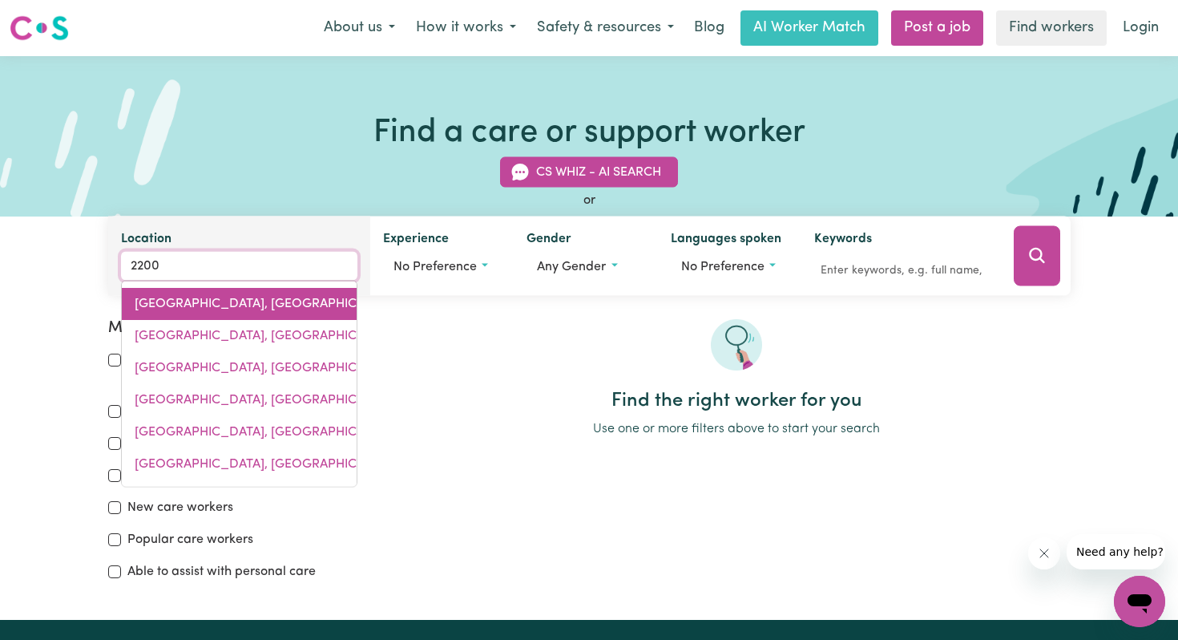
click at [239, 302] on span "BANKSTOWN, New South Wales, 2200" at bounding box center [285, 303] width 300 height 13
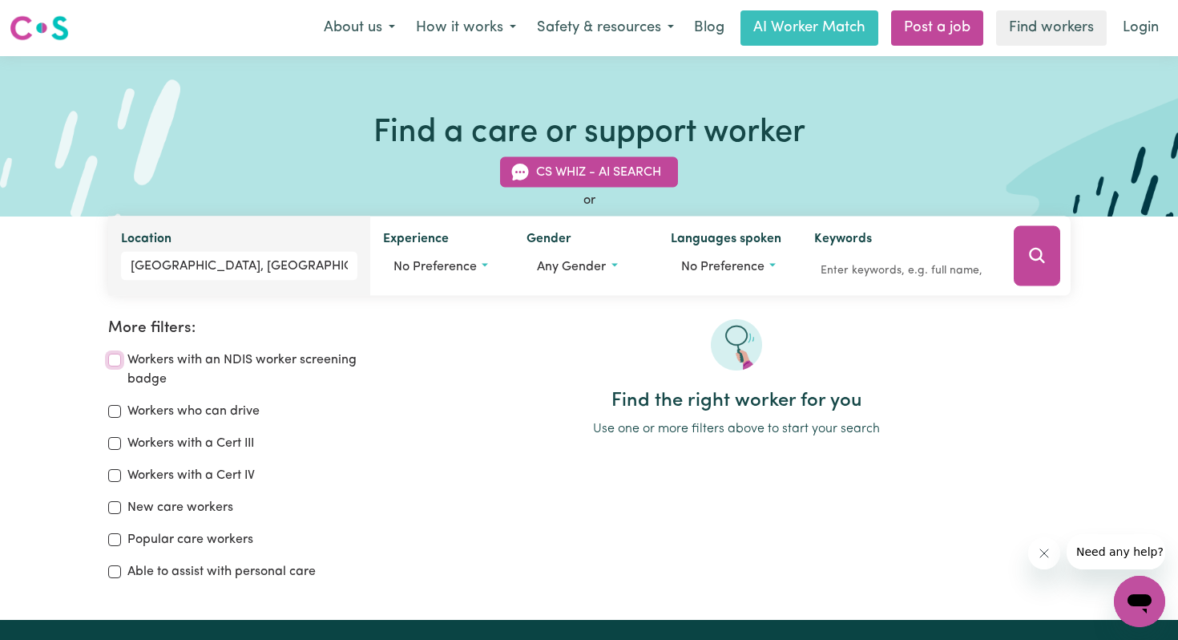
click at [109, 353] on input "Workers with an NDIS worker screening badge" at bounding box center [114, 359] width 13 height 13
checkbox input "true"
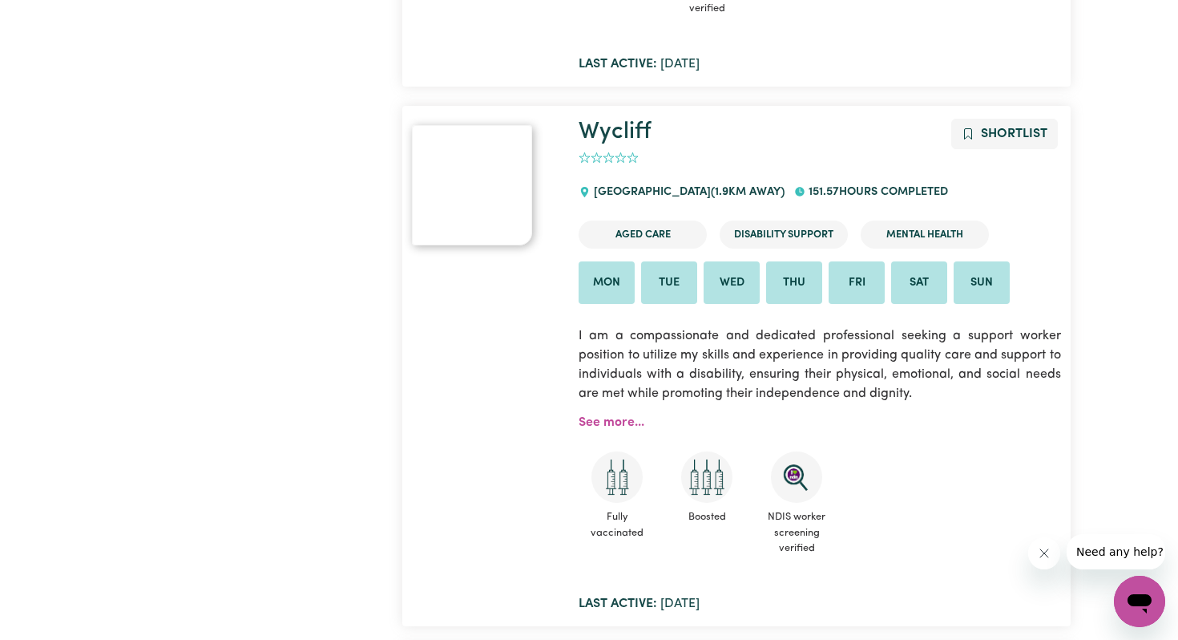
scroll to position [4302, 0]
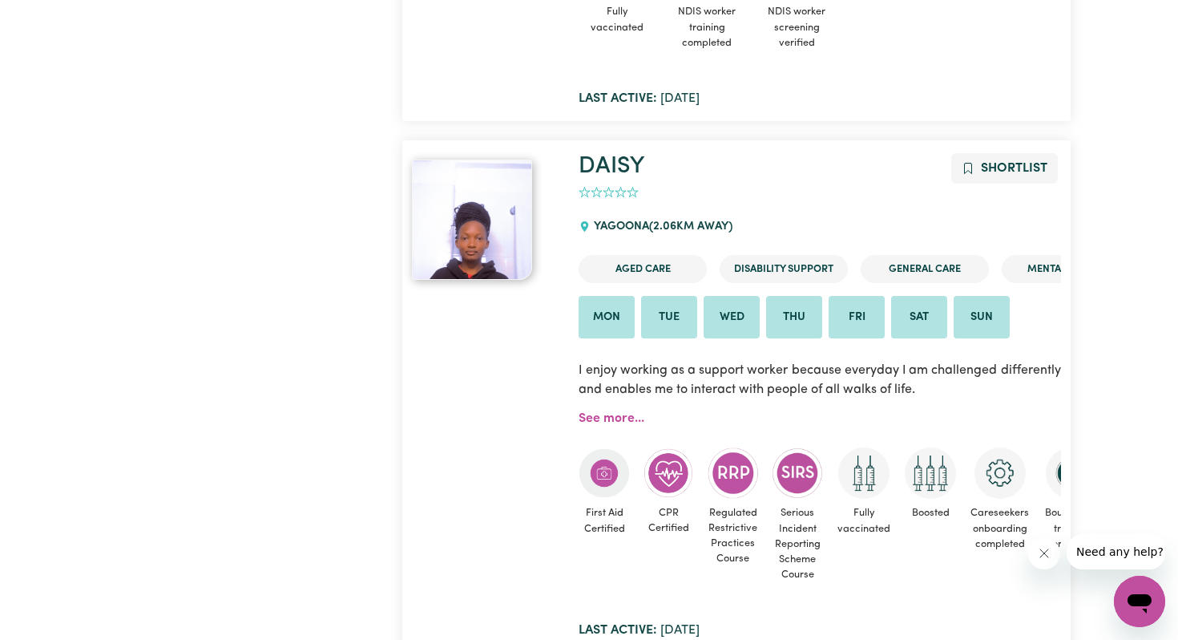
click at [759, 458] on div "First Aid Certified CPR Certified Regulated Restrictive Practices Course Seriou…" at bounding box center [820, 514] width 482 height 173
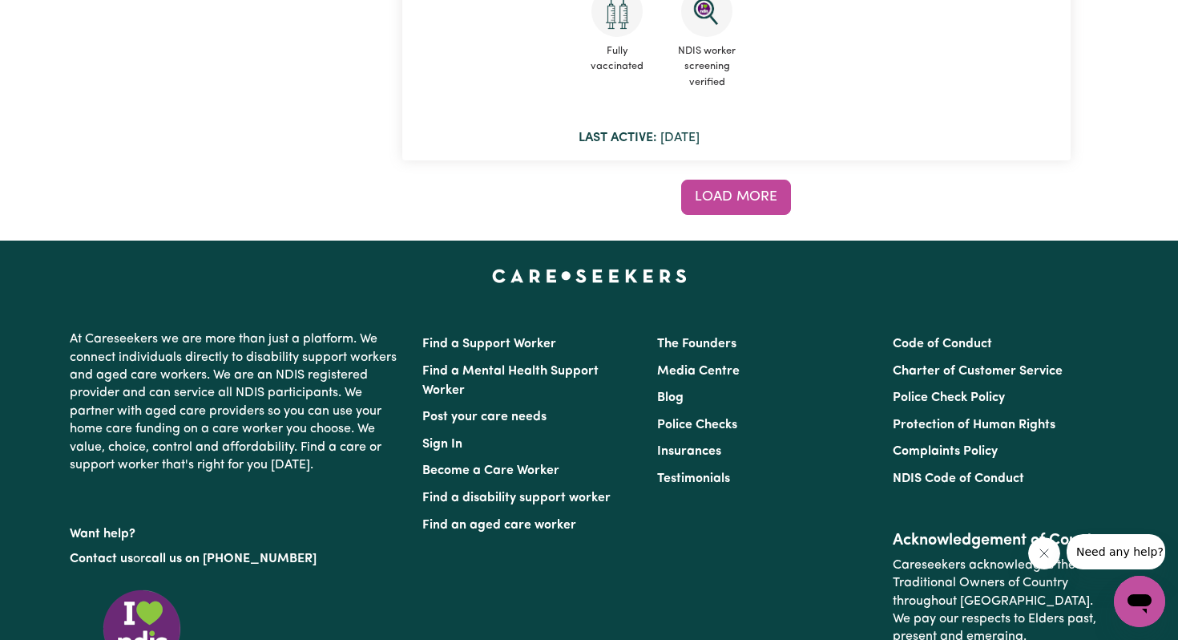
scroll to position [13999, 0]
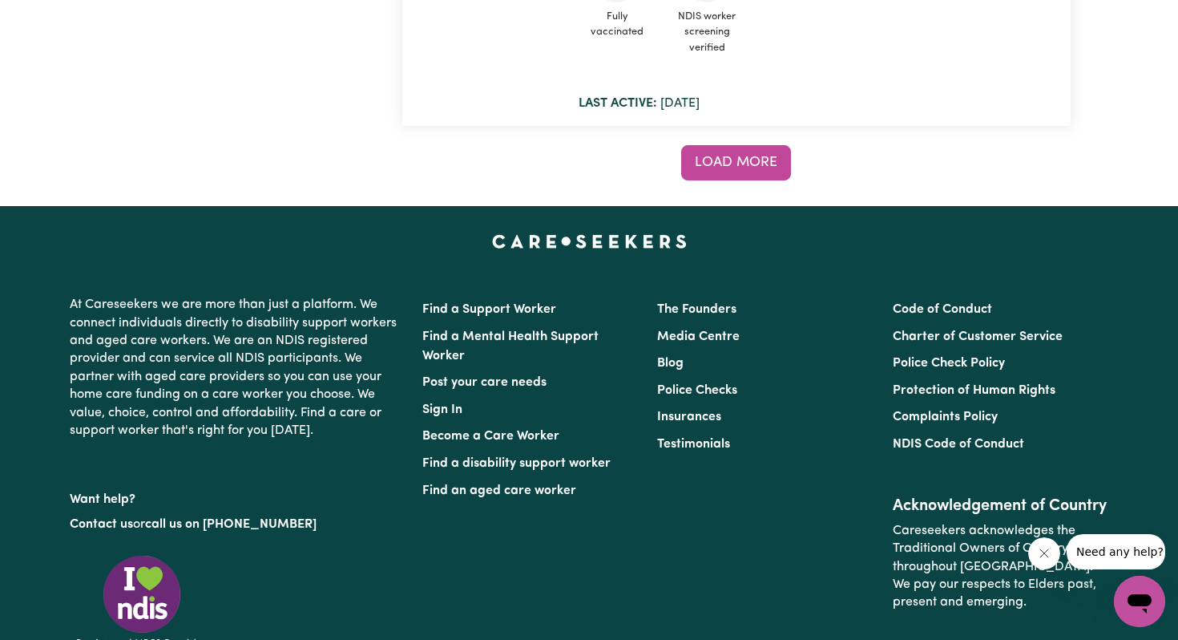
click at [712, 180] on button "Load more" at bounding box center [736, 162] width 110 height 35
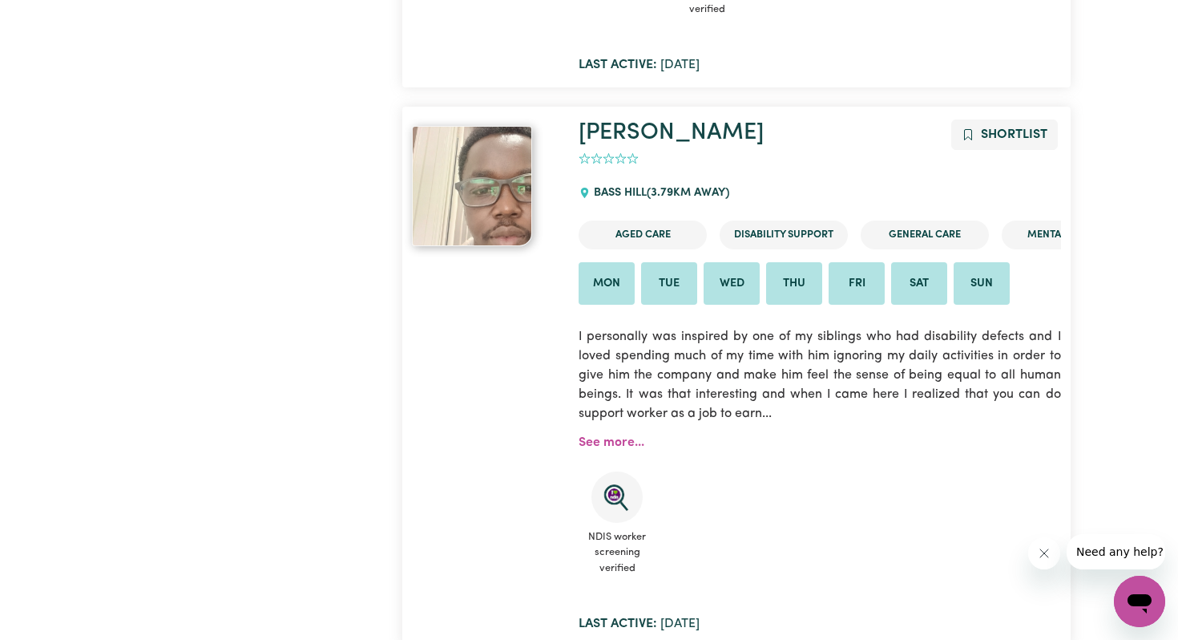
scroll to position [14047, 0]
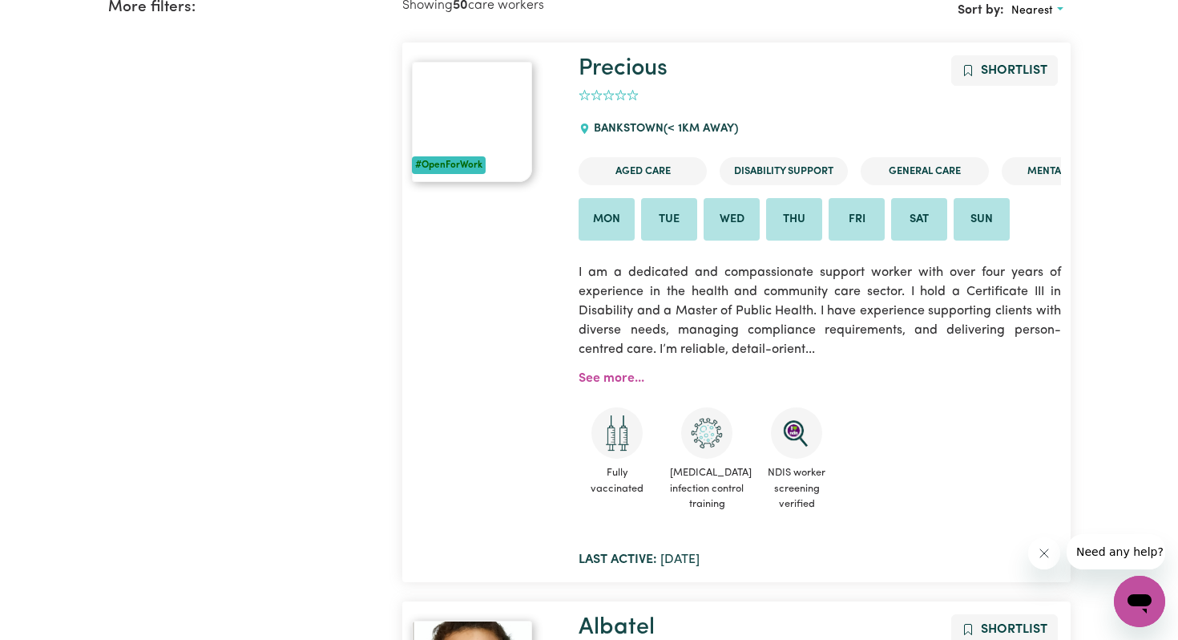
scroll to position [0, 0]
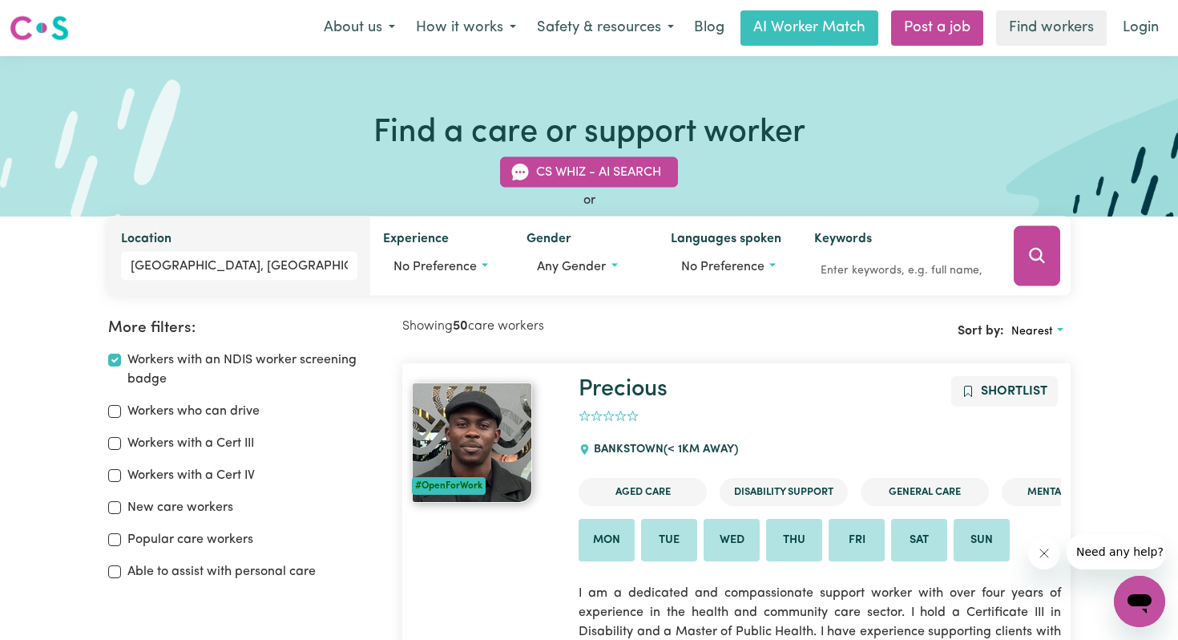
click at [122, 363] on div "Workers with an NDIS worker screening badge" at bounding box center [246, 369] width 276 height 38
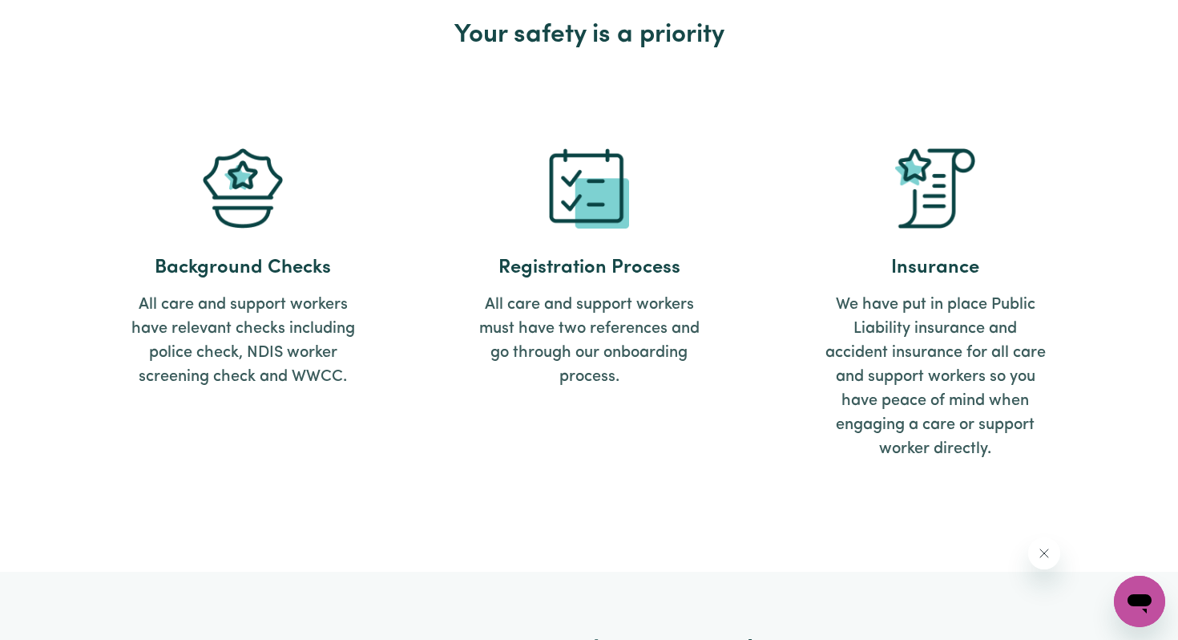
scroll to position [4626, 0]
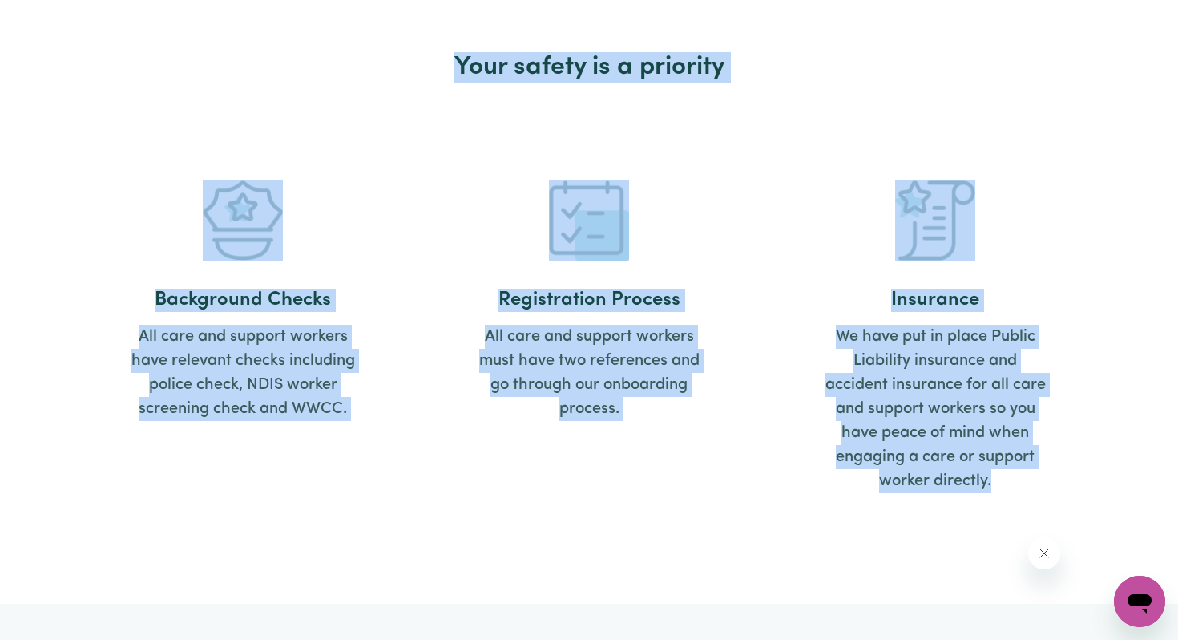
drag, startPoint x: 419, startPoint y: 71, endPoint x: 1035, endPoint y: 498, distance: 750.3
click at [1035, 498] on div "Your safety is a priority Background Checks All care and support workers have r…" at bounding box center [589, 289] width 1039 height 628
copy div "Your safety is a priority Background Checks All care and support workers have r…"
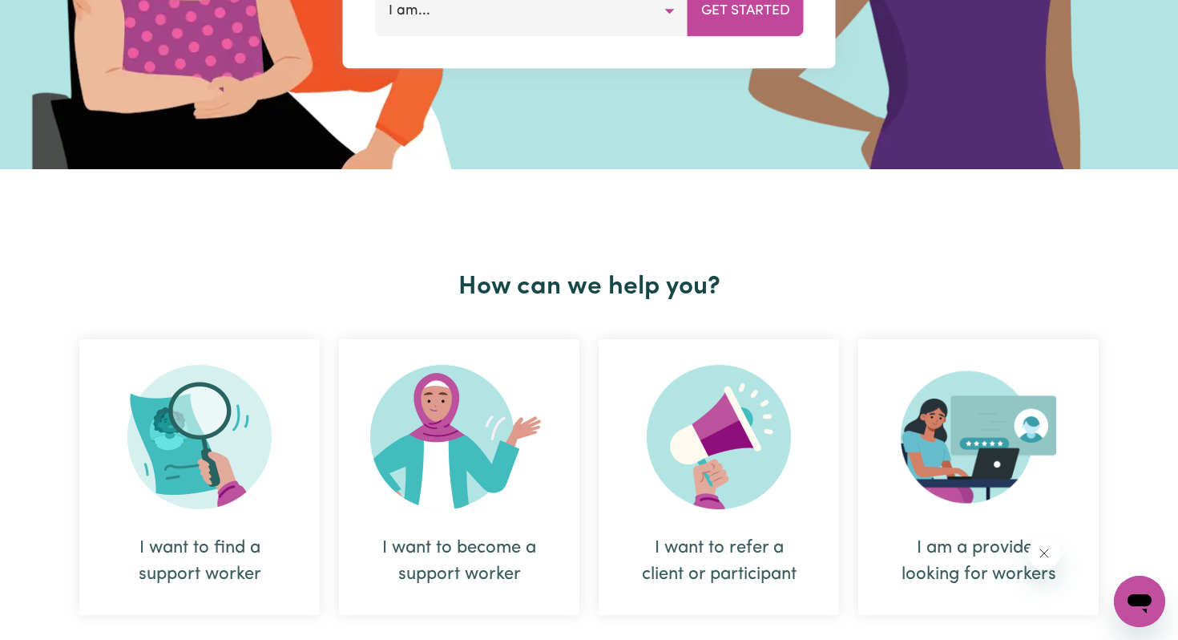
scroll to position [229, 0]
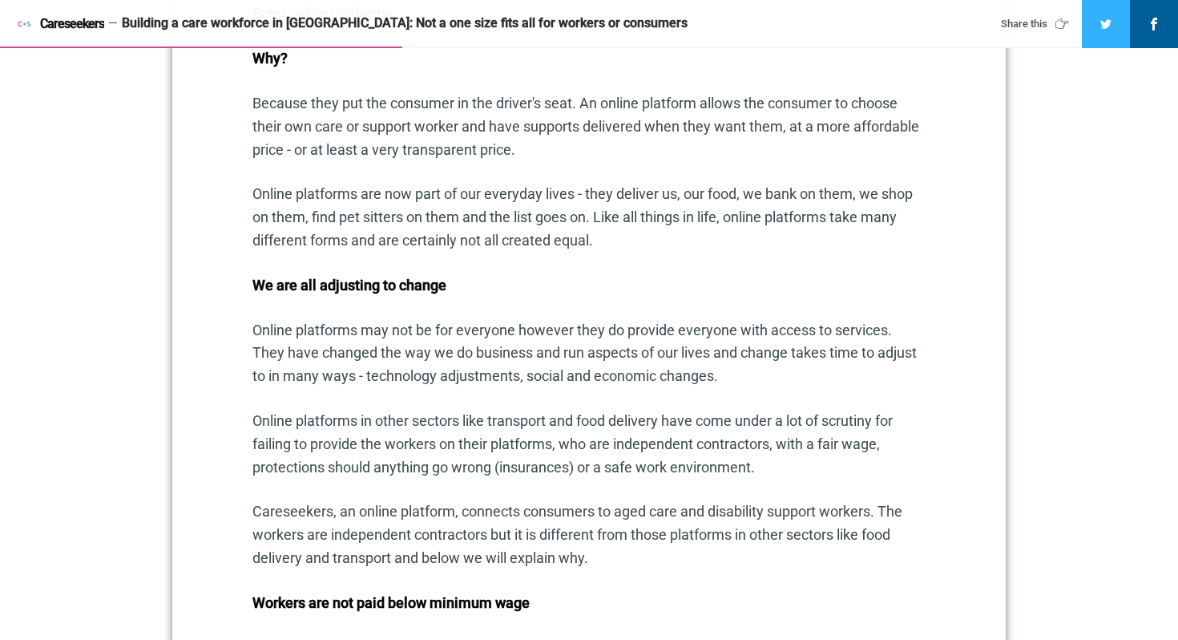
scroll to position [1297, 0]
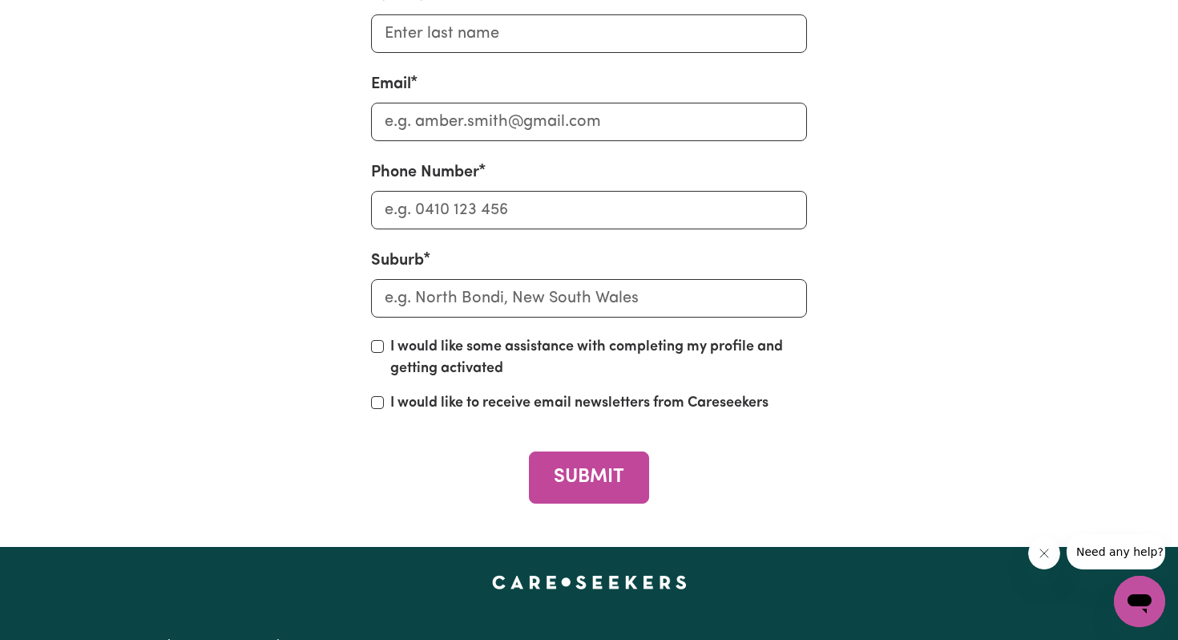
scroll to position [7142, 0]
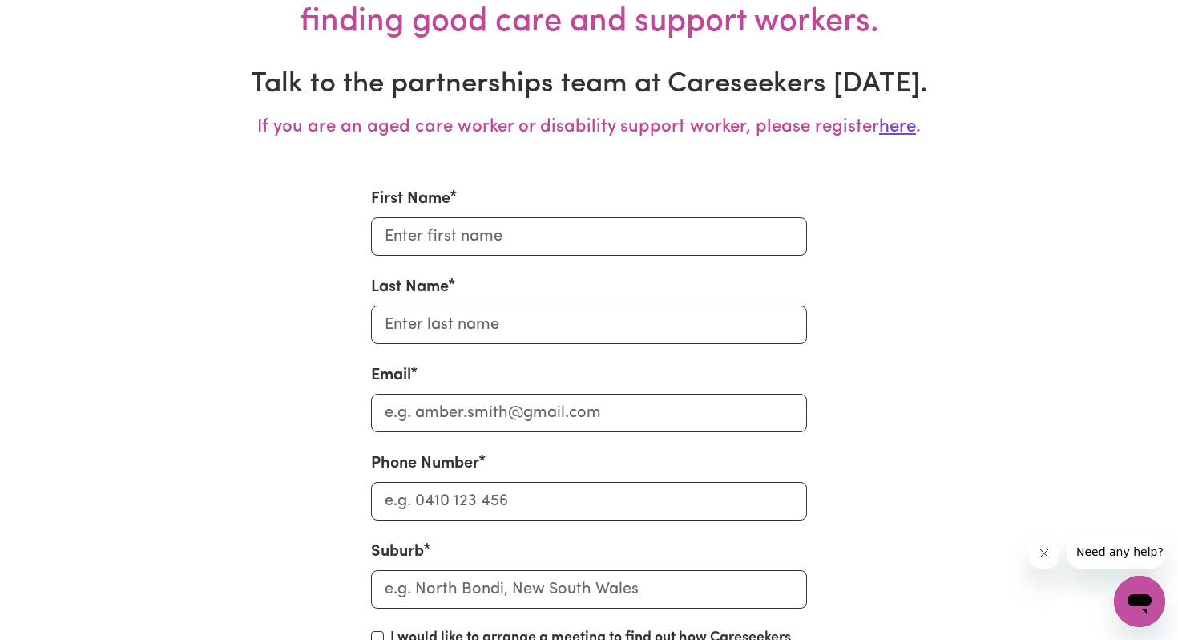
scroll to position [6136, 0]
